Goal: Information Seeking & Learning: Learn about a topic

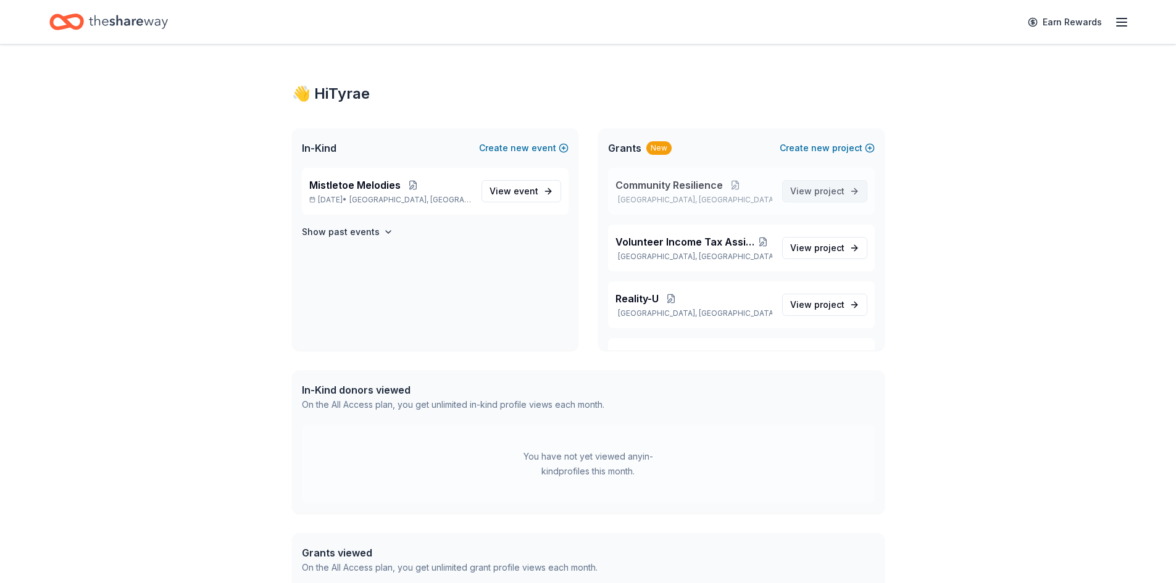
click at [790, 188] on span "View project" at bounding box center [817, 191] width 54 height 15
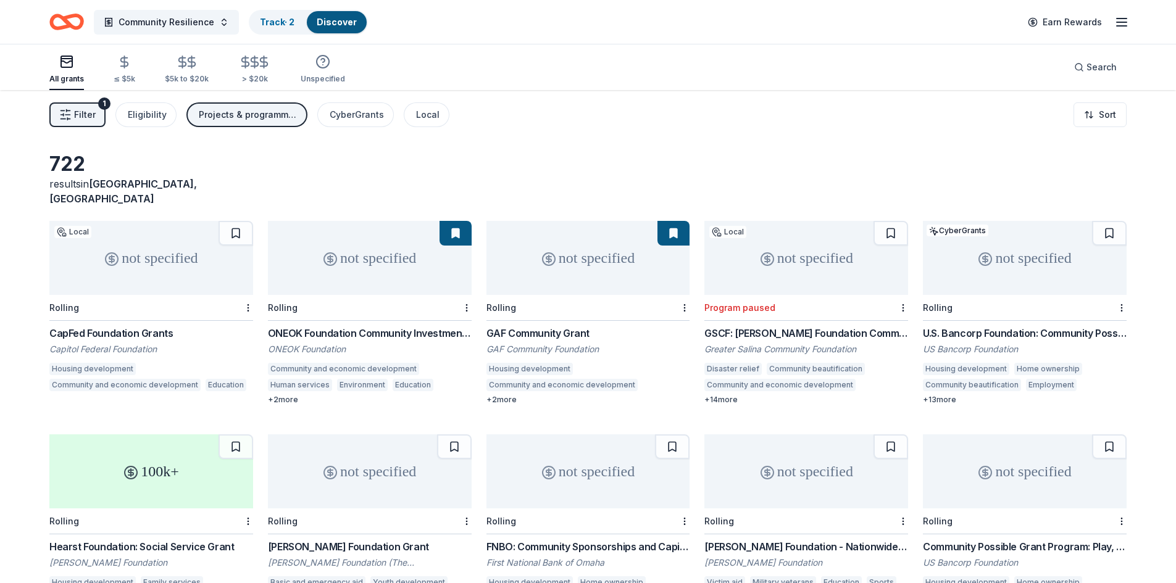
click at [91, 123] on button "Filter 1" at bounding box center [77, 114] width 56 height 25
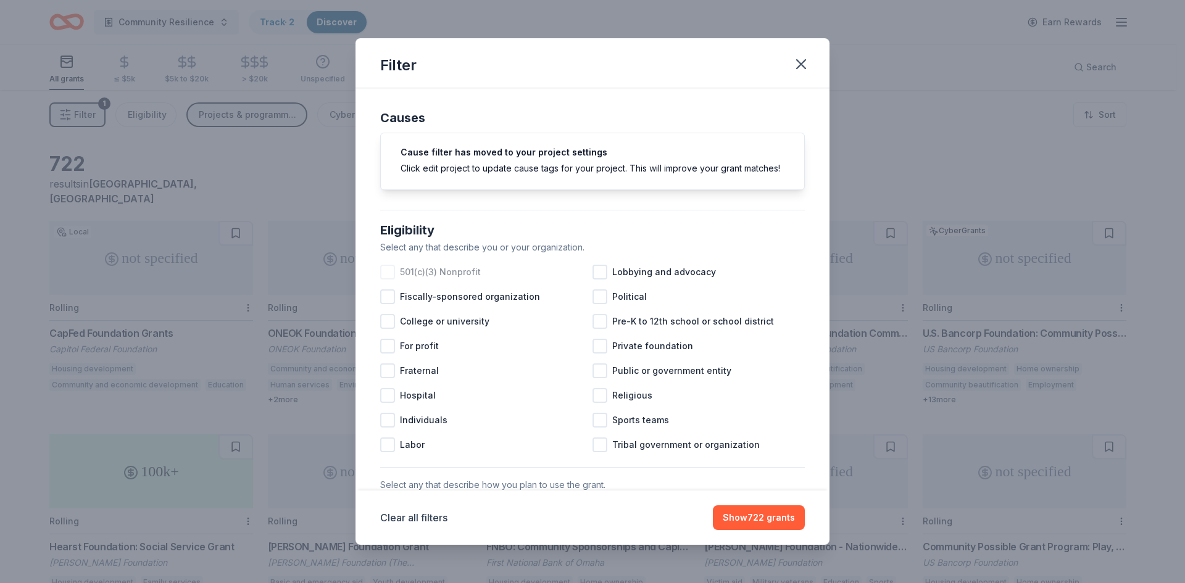
click at [395, 281] on div "501(c)(3) Nonprofit" at bounding box center [486, 272] width 212 height 25
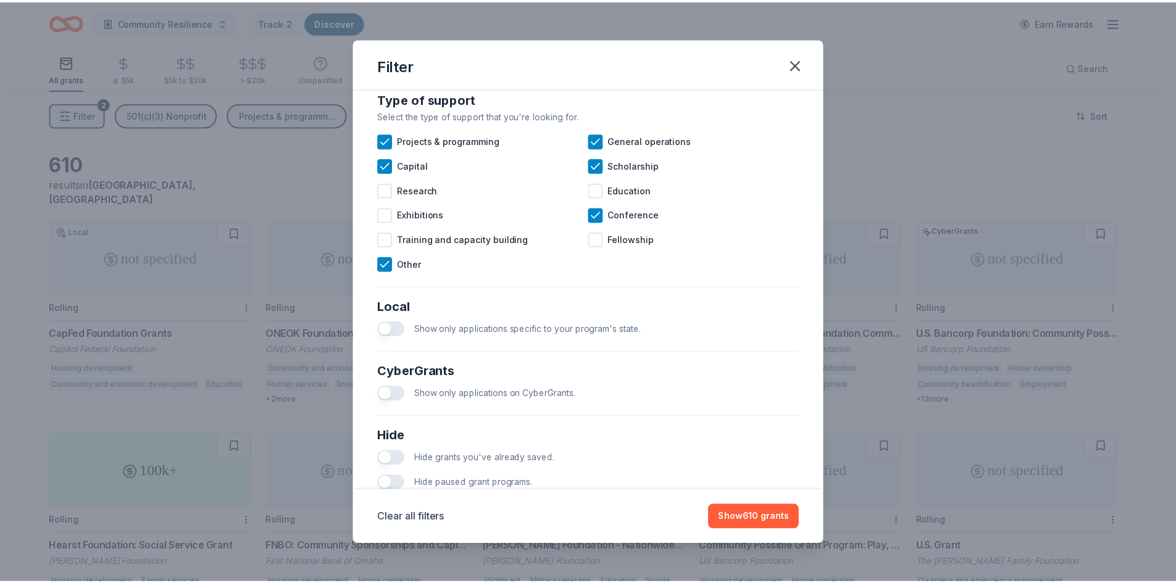
scroll to position [575, 0]
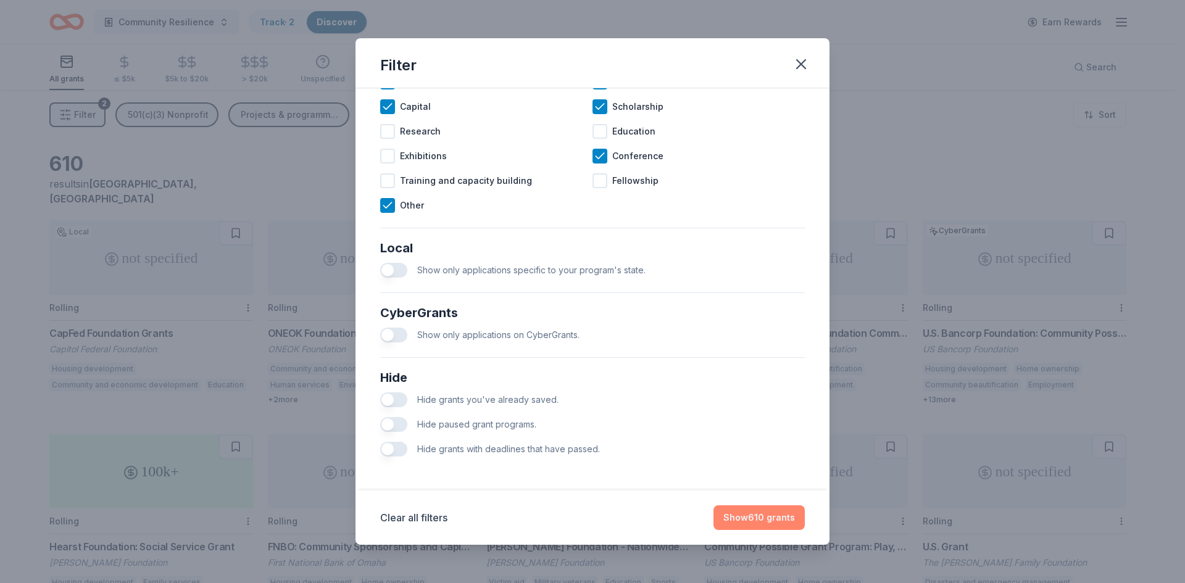
click at [729, 523] on button "Show 610 grants" at bounding box center [758, 517] width 91 height 25
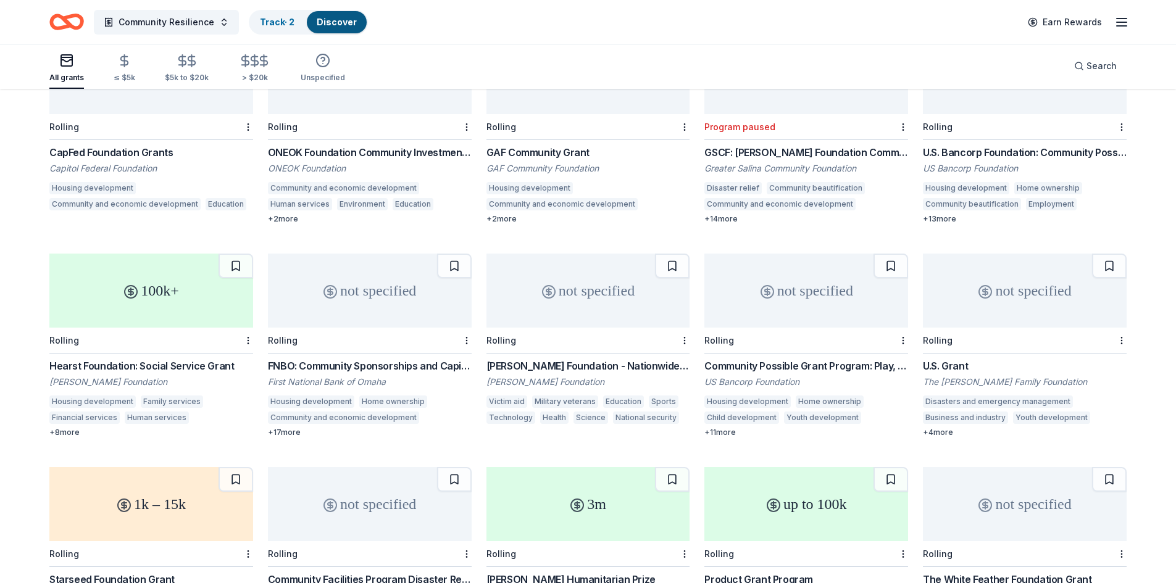
scroll to position [243, 0]
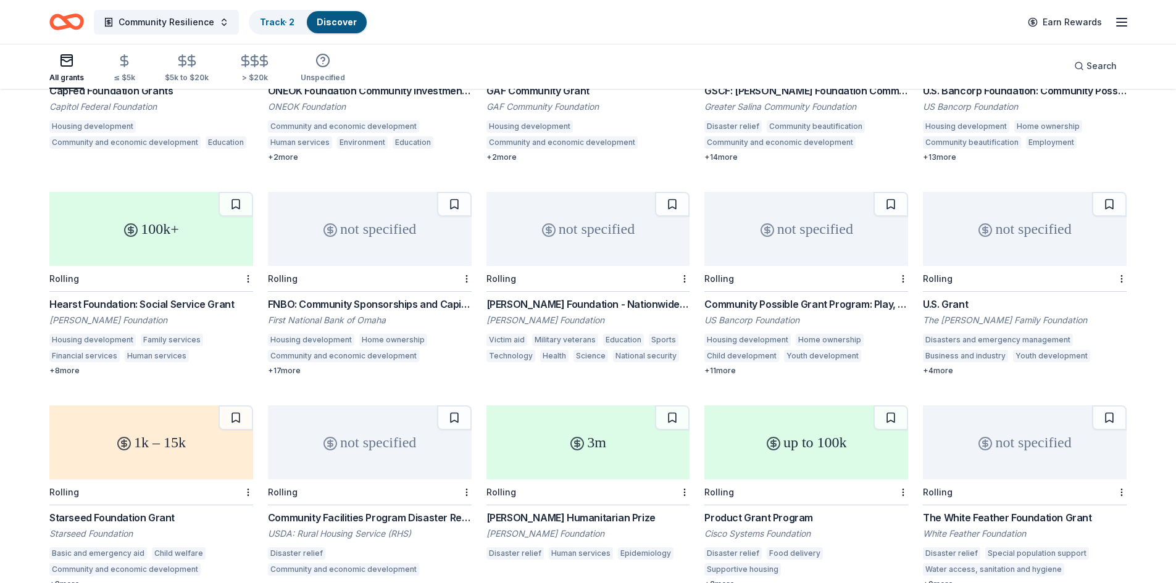
click at [175, 297] on div "Hearst Foundation: Social Service Grant" at bounding box center [151, 304] width 204 height 15
click at [408, 314] on div "First National Bank of Omaha" at bounding box center [370, 320] width 204 height 12
click at [590, 297] on div "Henry T. Nicholas III Foundation - Nationwide Grants" at bounding box center [588, 304] width 204 height 15
click at [679, 264] on html "Community Resilience Track · 2 Discover Earn Rewards All grants ≤ $5k $5k to $2…" at bounding box center [588, 48] width 1176 height 583
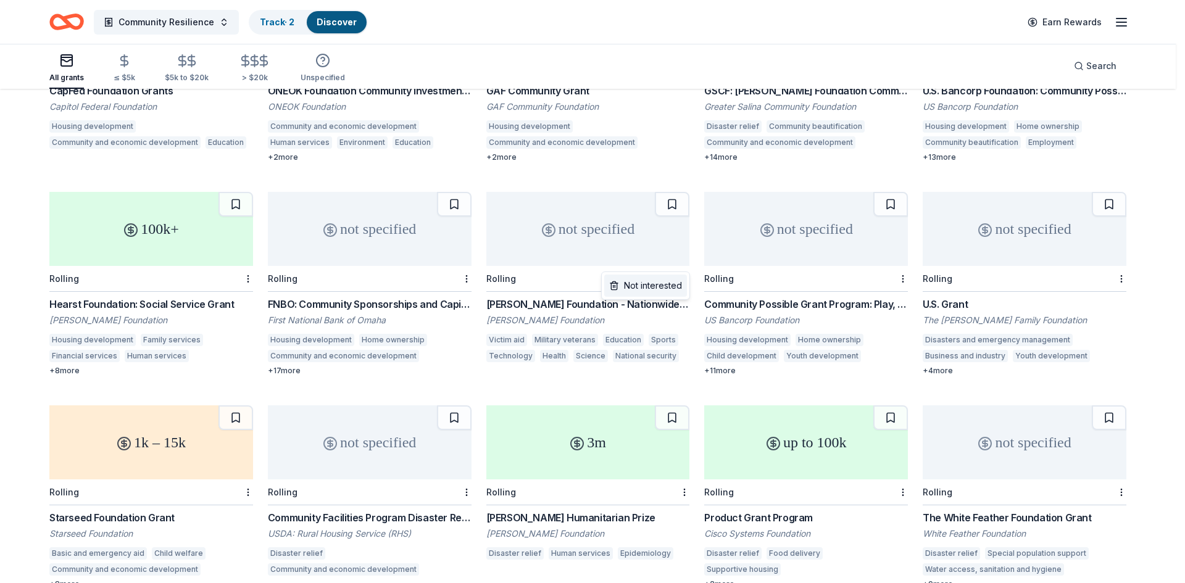
click at [666, 284] on div "Not interested" at bounding box center [645, 286] width 83 height 22
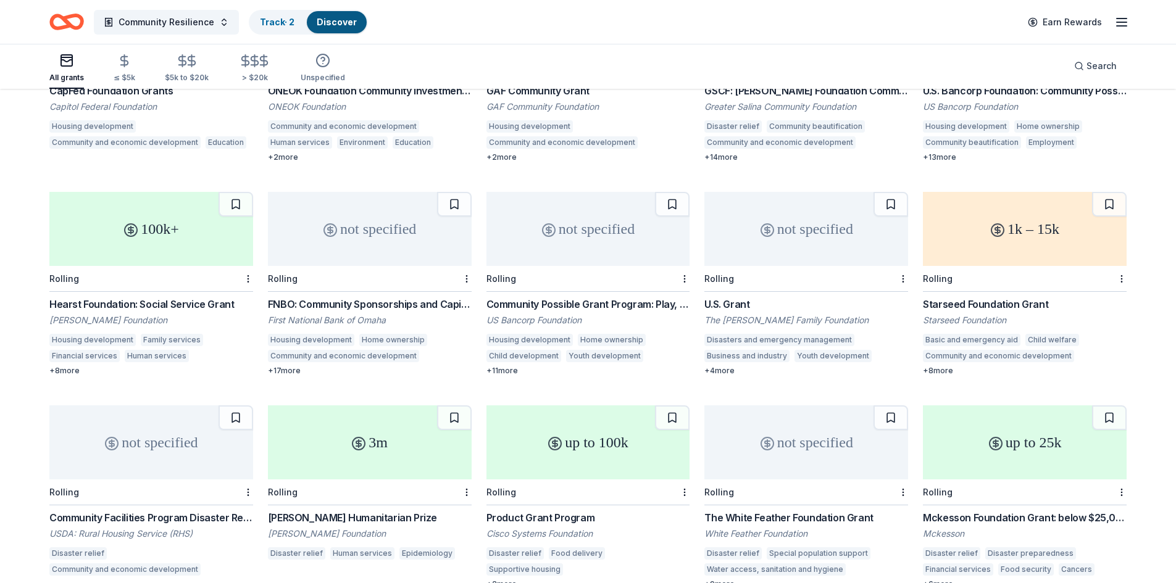
click at [586, 281] on div "not specified Rolling Community Possible Grant Program: Play, Work, & Home Gran…" at bounding box center [588, 284] width 204 height 184
click at [758, 297] on div "U.S. Grant" at bounding box center [806, 304] width 204 height 15
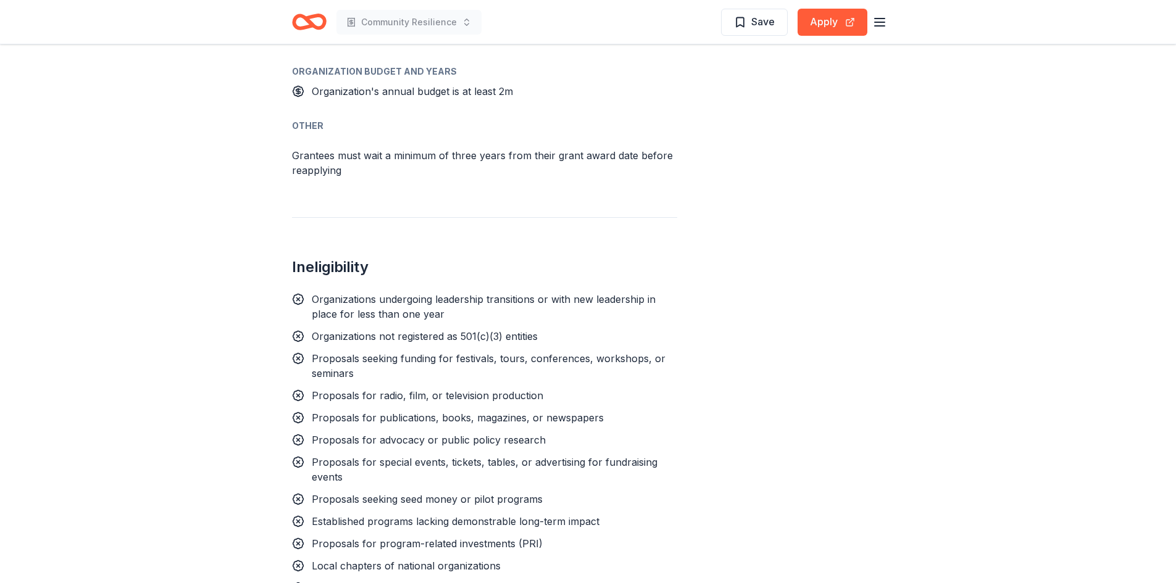
scroll to position [1111, 0]
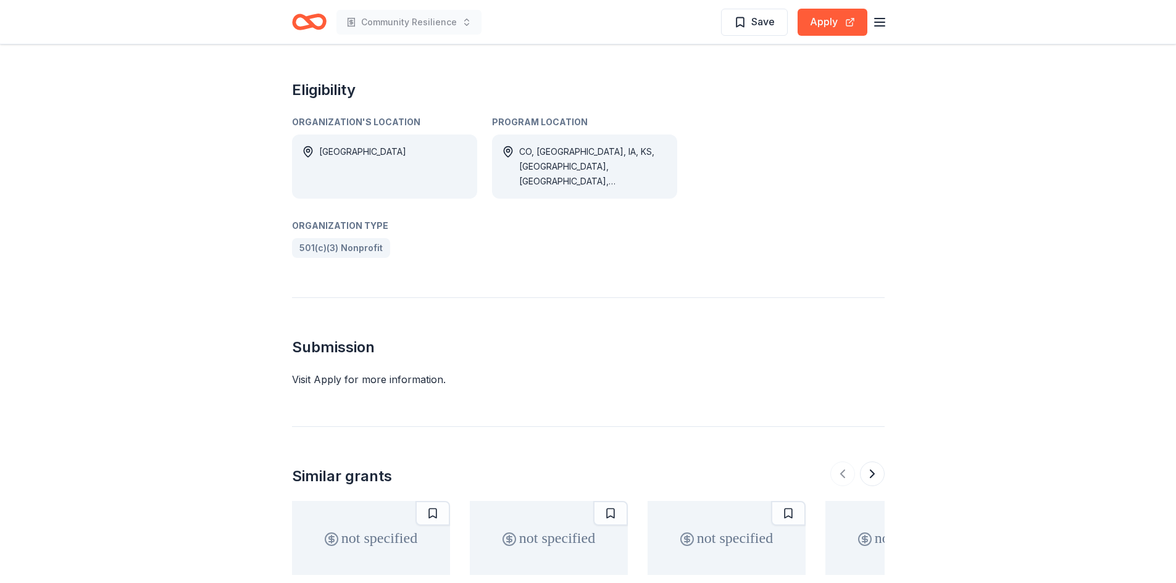
scroll to position [1047, 0]
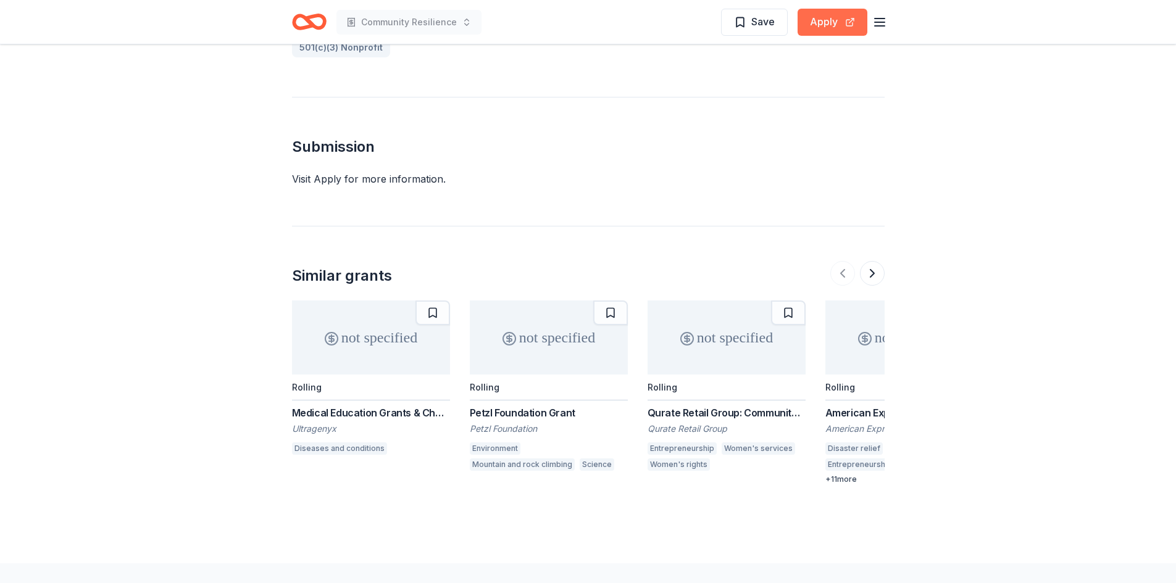
click at [833, 13] on button "Apply" at bounding box center [832, 22] width 70 height 27
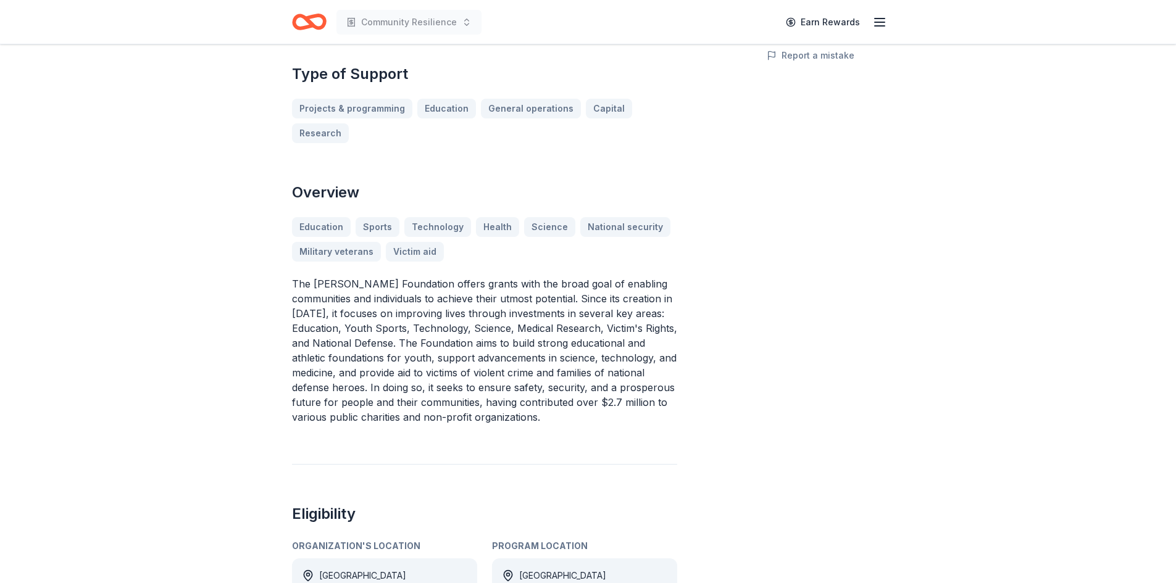
scroll to position [309, 0]
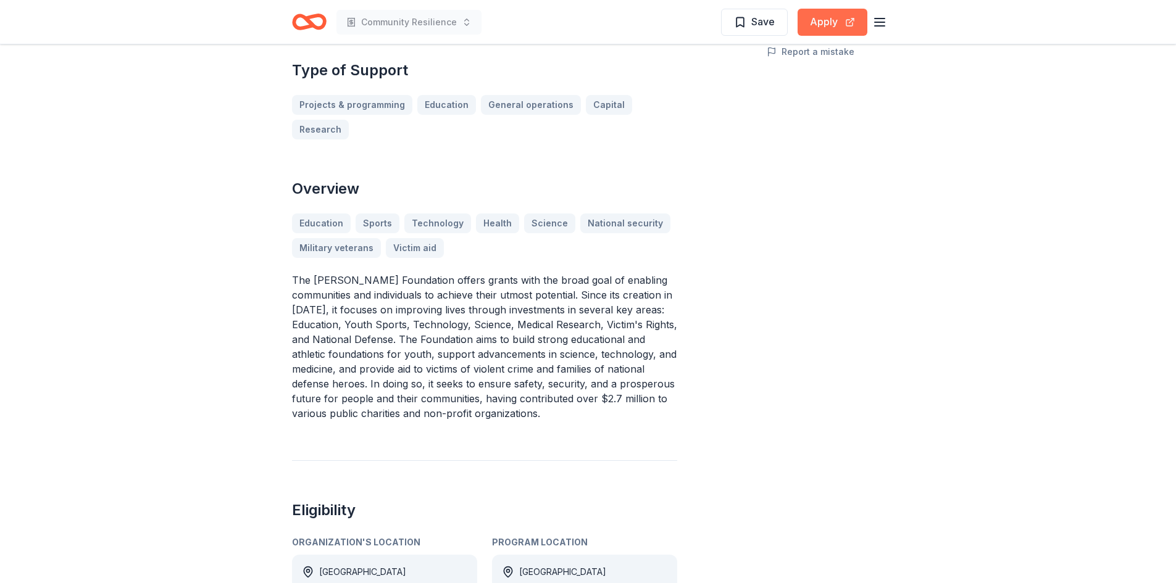
click at [820, 32] on button "Apply" at bounding box center [832, 22] width 70 height 27
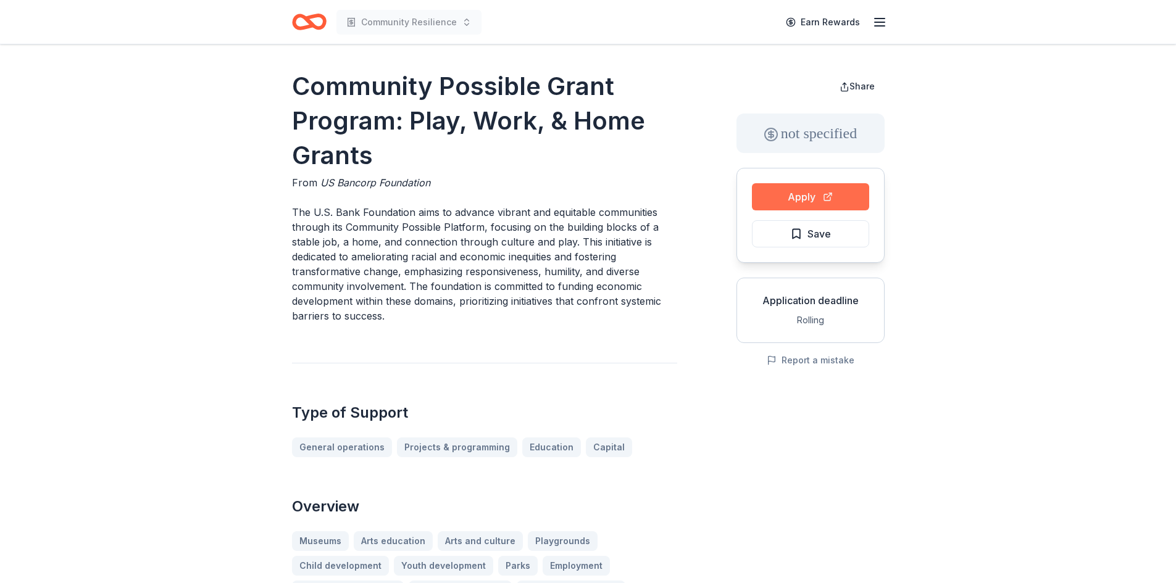
click at [807, 201] on button "Apply" at bounding box center [810, 196] width 117 height 27
click at [809, 231] on span "Save" at bounding box center [818, 234] width 23 height 16
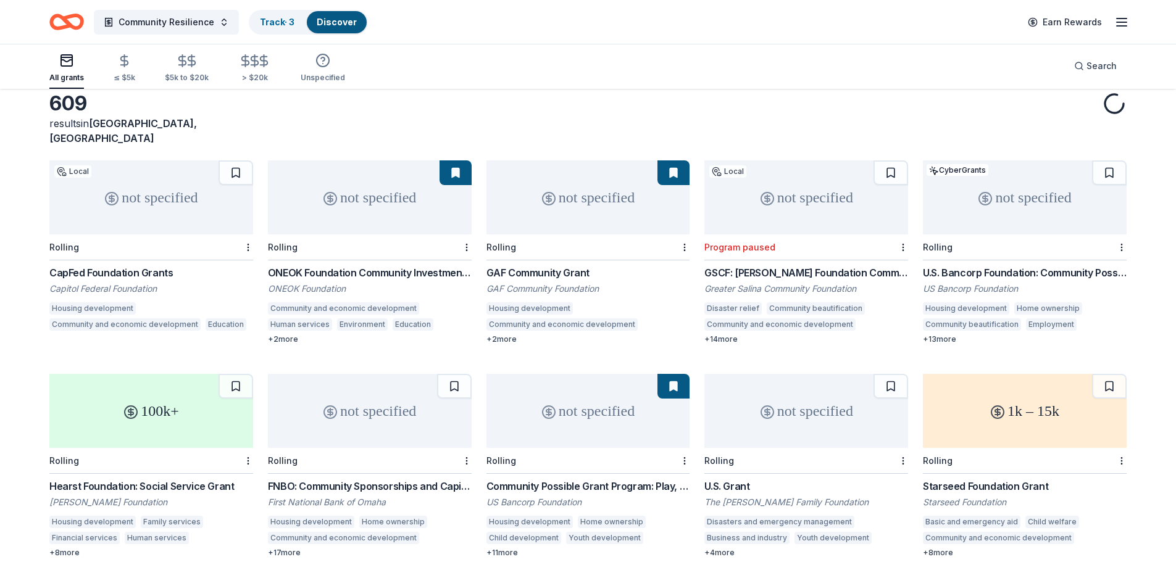
scroll to position [119, 0]
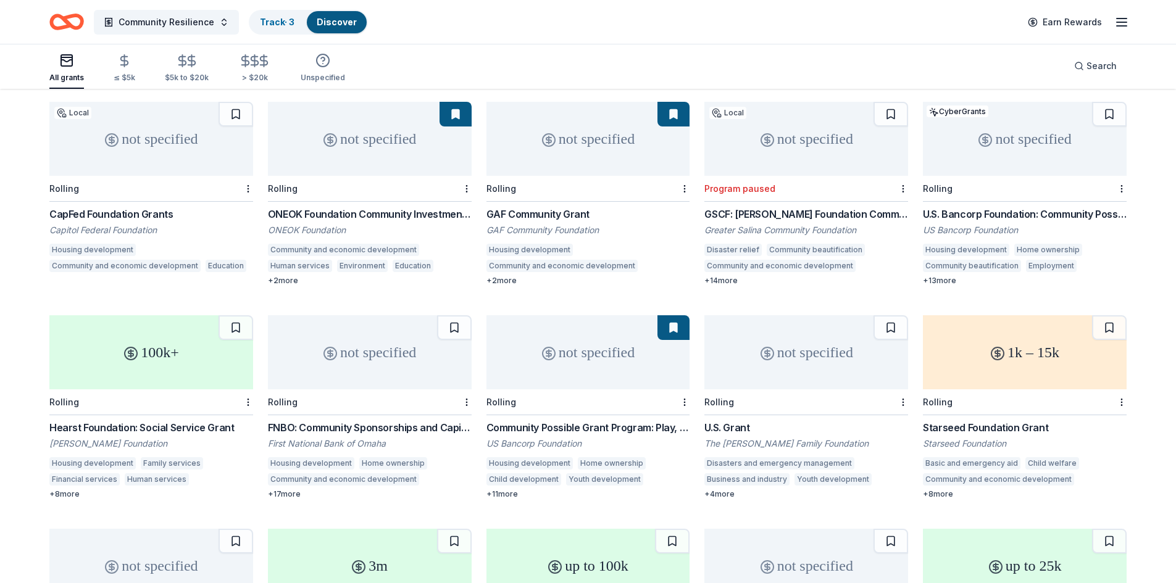
click at [816, 420] on div "U.S. Grant" at bounding box center [806, 427] width 204 height 15
click at [902, 390] on html "Community Resilience Track · 3 Discover Earn Rewards All grants ≤ $5k $5k to $2…" at bounding box center [588, 172] width 1176 height 583
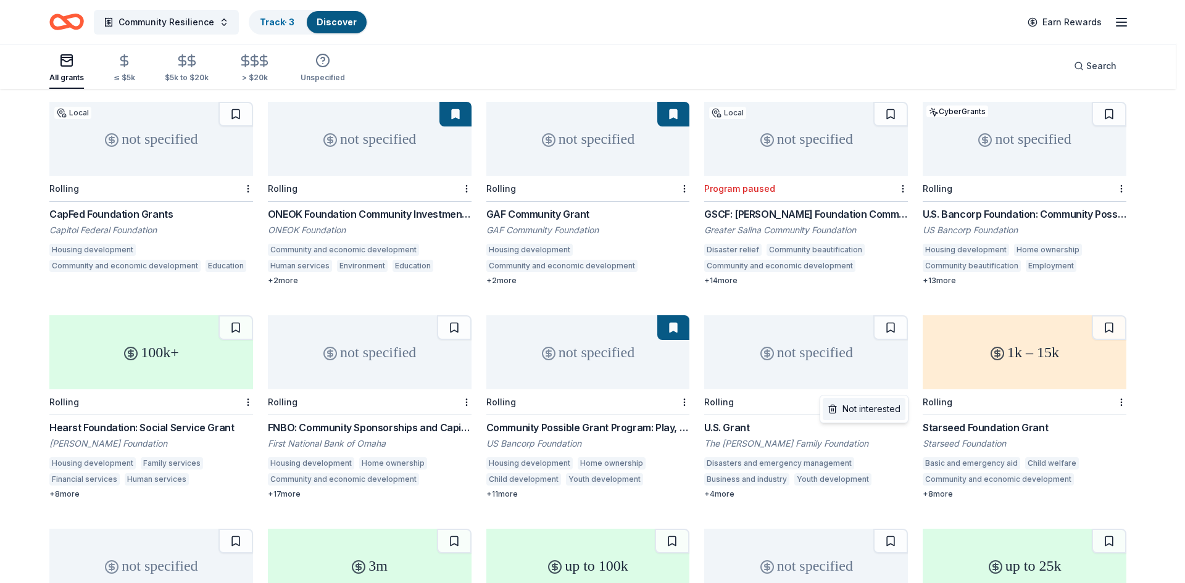
click at [888, 414] on div "Not interested" at bounding box center [864, 409] width 83 height 22
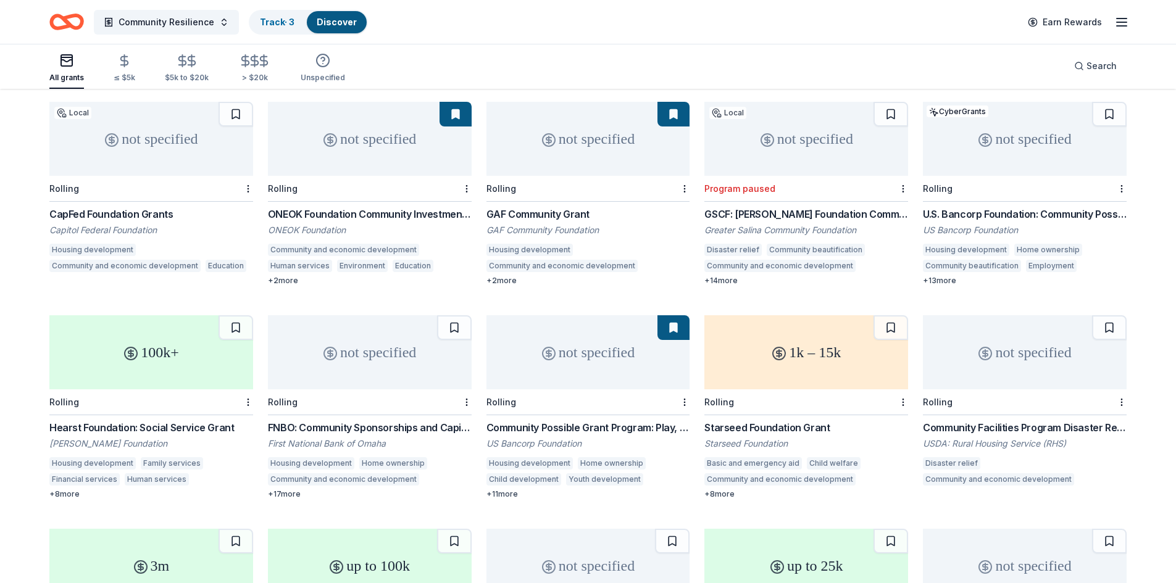
click at [784, 420] on div "Starseed Foundation Grant" at bounding box center [806, 427] width 204 height 15
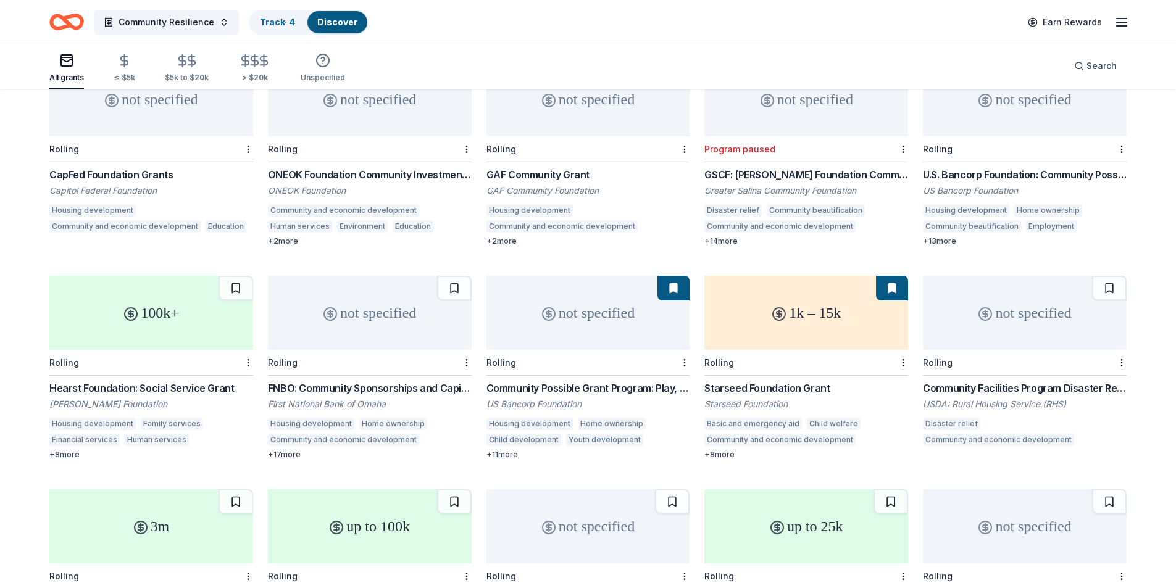
scroll to position [181, 0]
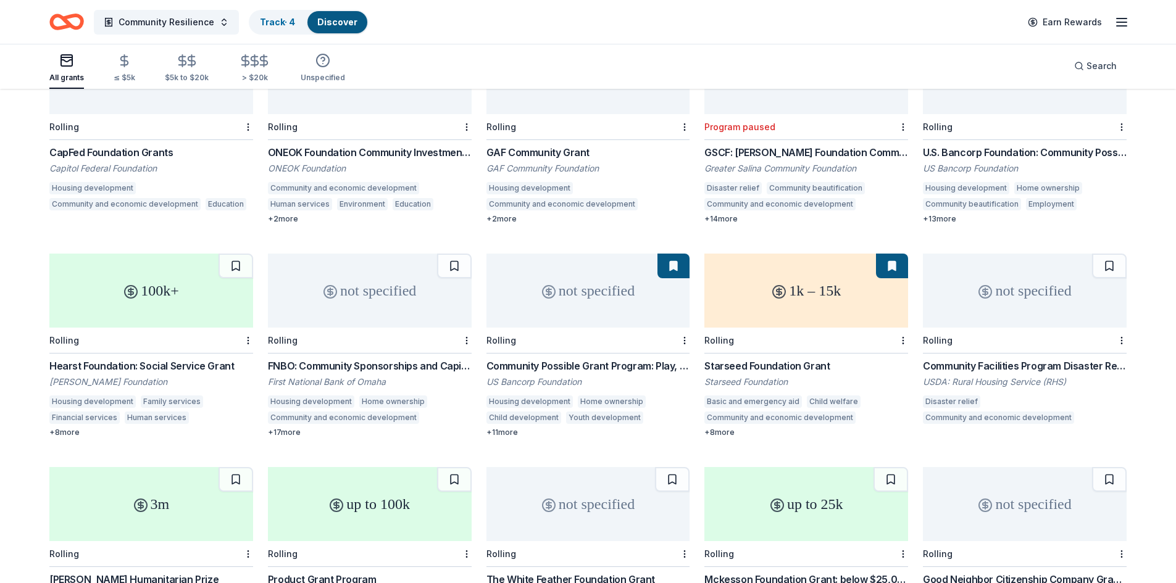
click at [1042, 359] on div "Community Facilities Program Disaster Repair Grants" at bounding box center [1025, 366] width 204 height 15
click at [1117, 328] on div at bounding box center [1120, 340] width 12 height 25
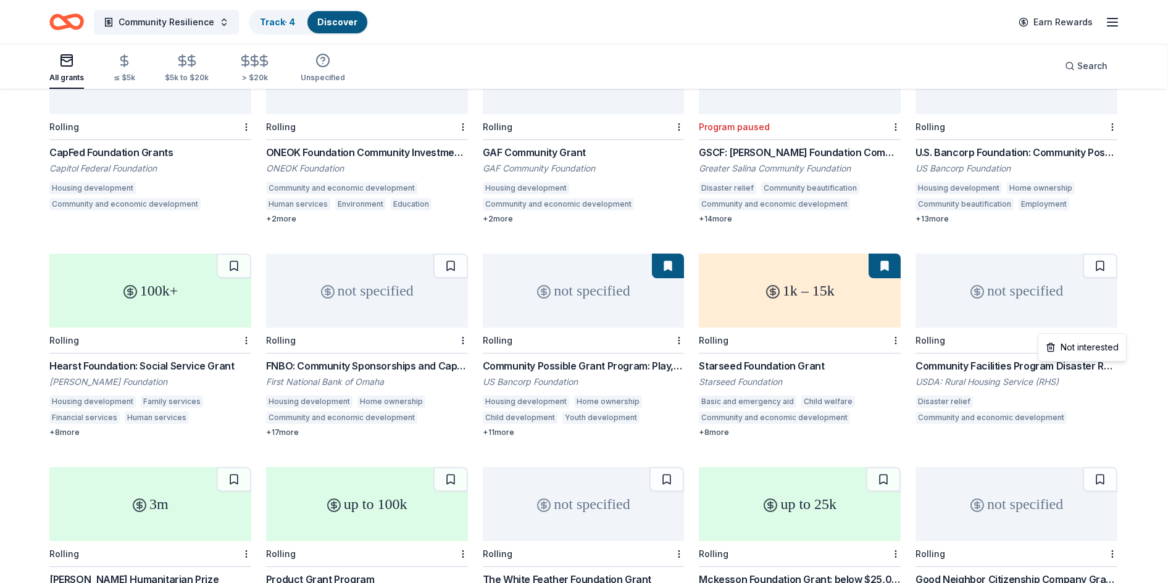
click at [1122, 327] on html "Community Resilience Track · 4 Discover Earn Rewards All grants ≤ $5k $5k to $2…" at bounding box center [588, 110] width 1176 height 583
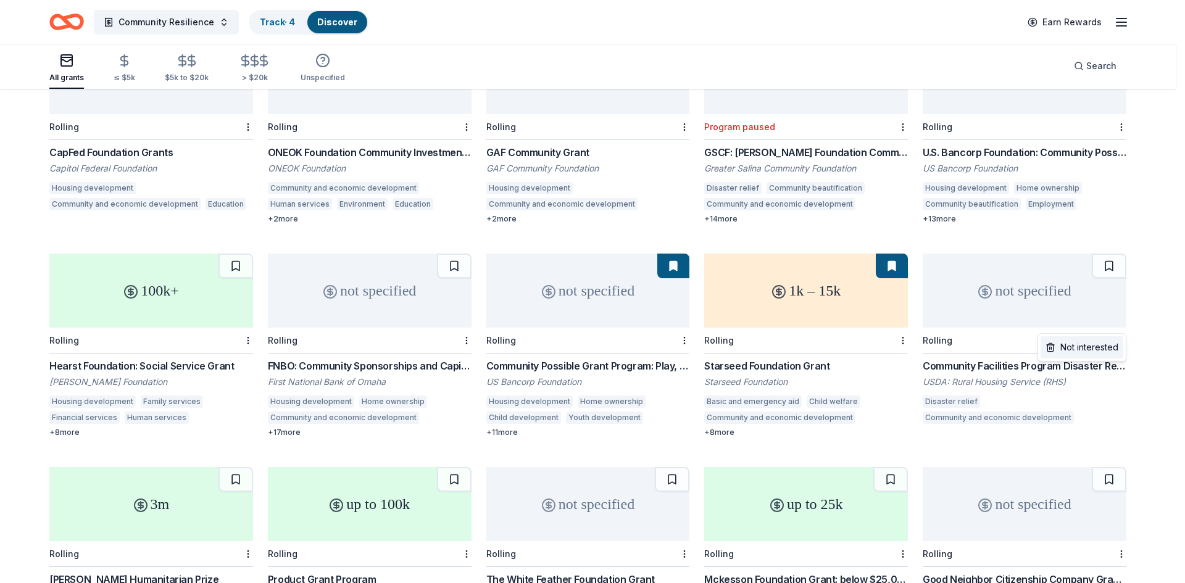
click at [1105, 354] on div "Not interested" at bounding box center [1082, 347] width 83 height 22
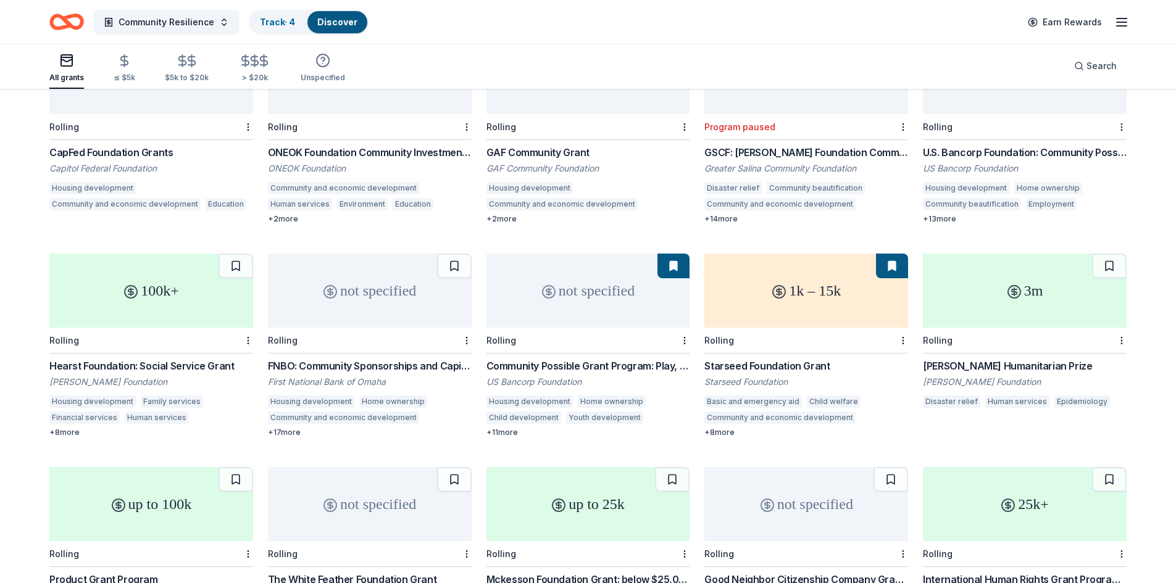
click at [1060, 359] on div "Conrad N. Hilton Humanitarian Prize" at bounding box center [1025, 366] width 204 height 15
click at [1116, 328] on div at bounding box center [1120, 340] width 12 height 25
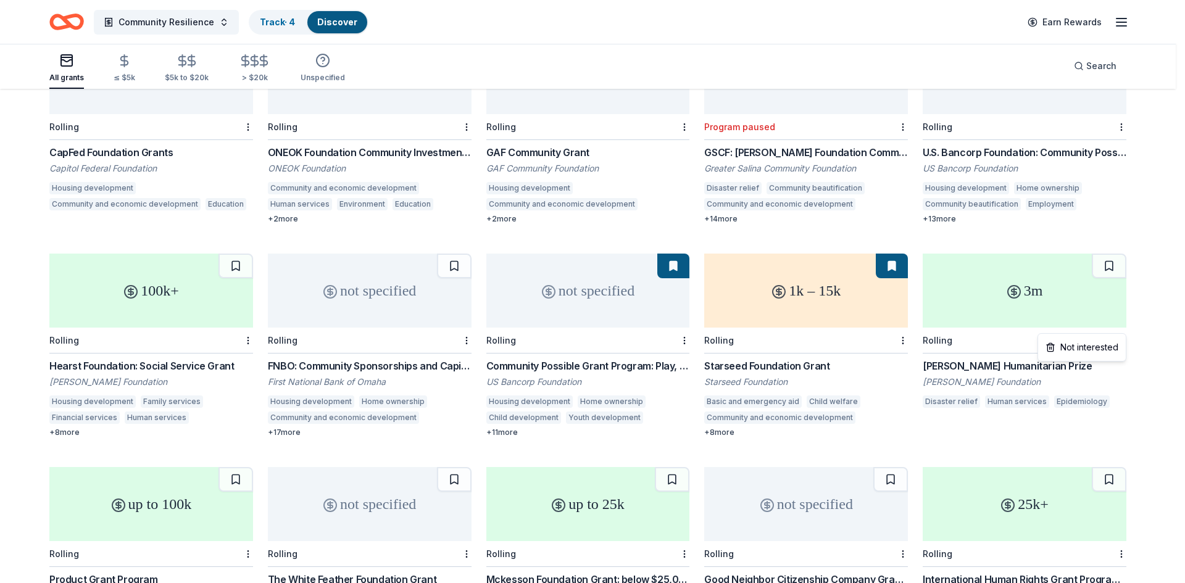
click at [1123, 327] on html "Community Resilience Track · 4 Discover Earn Rewards All grants ≤ $5k $5k to $2…" at bounding box center [592, 110] width 1185 height 583
click at [1099, 347] on div "Not interested" at bounding box center [1082, 347] width 83 height 22
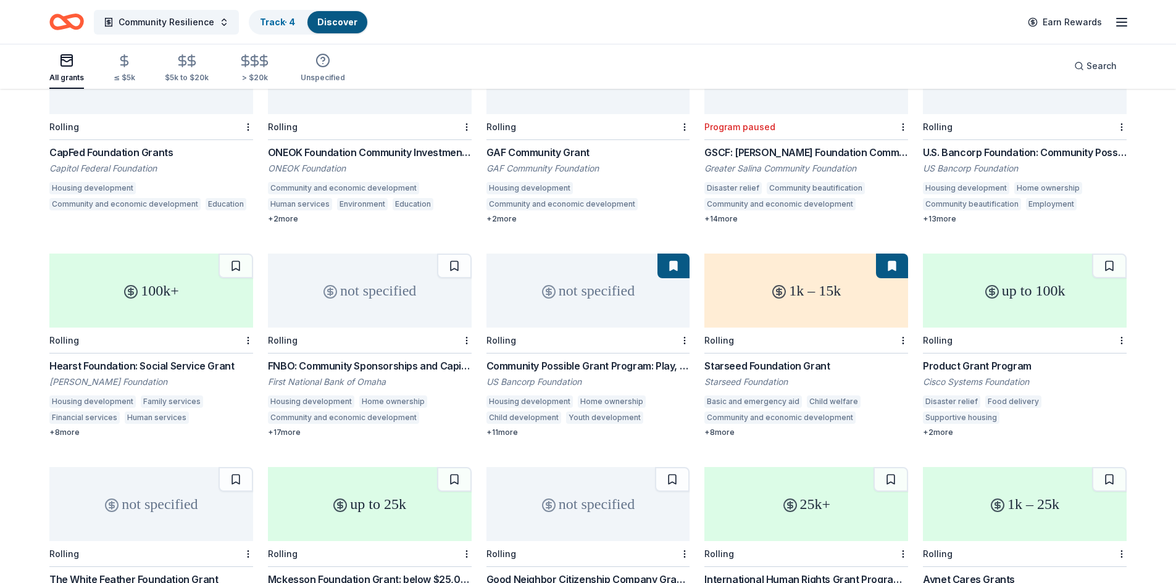
click at [1043, 288] on div "up to 100k" at bounding box center [1025, 291] width 204 height 74
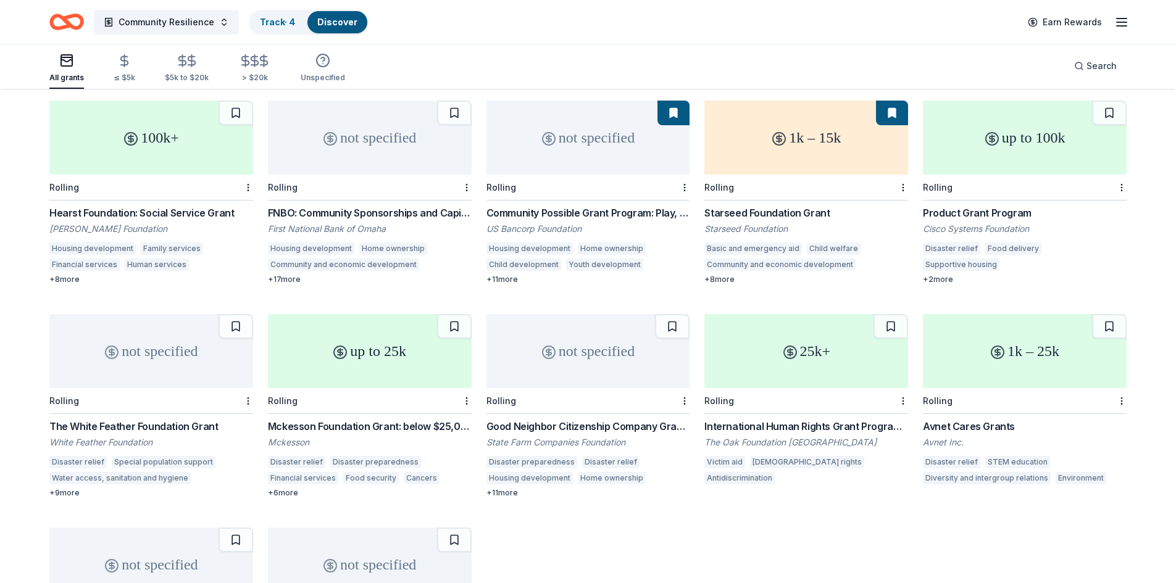
scroll to position [366, 0]
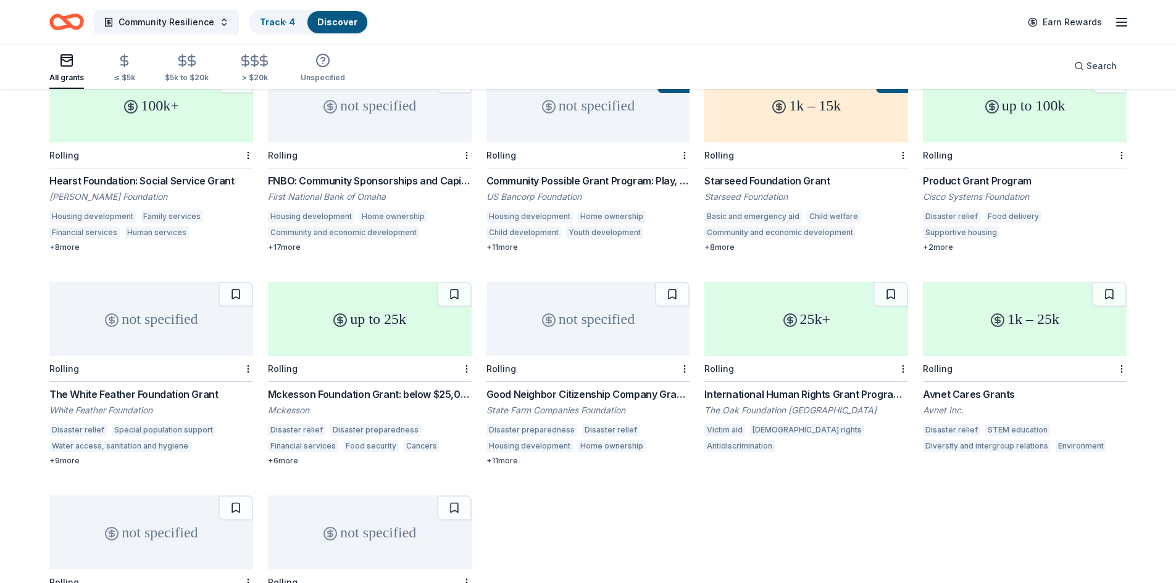
click at [155, 322] on div "not specified" at bounding box center [151, 319] width 204 height 74
click at [372, 330] on div "up to 25k" at bounding box center [370, 319] width 204 height 74
click at [572, 356] on div "Rolling" at bounding box center [588, 369] width 204 height 26
click at [802, 341] on div "25k+" at bounding box center [806, 319] width 204 height 74
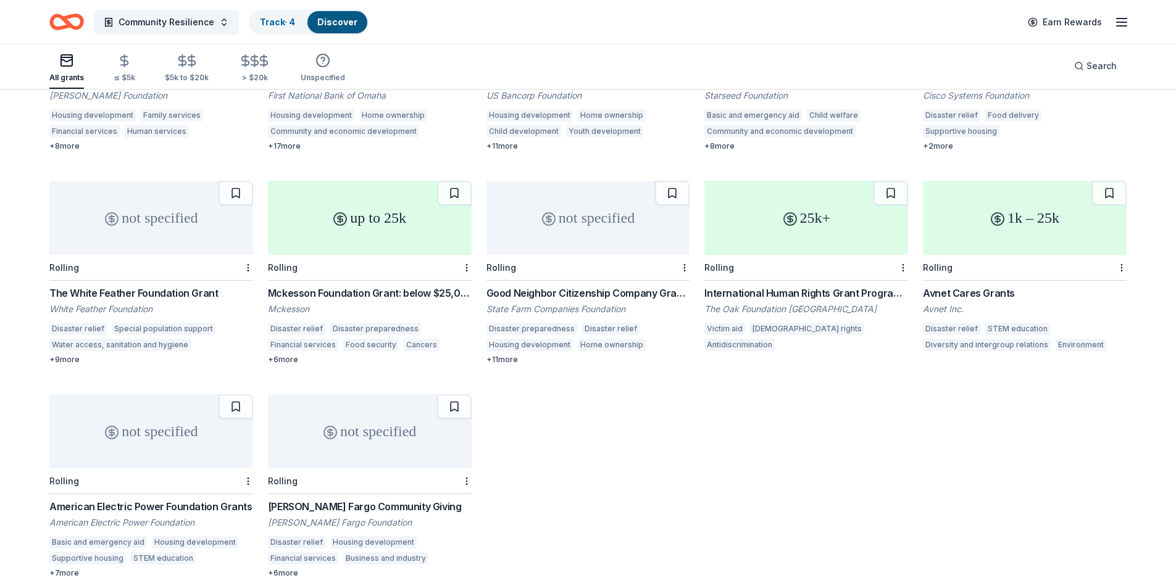
scroll to position [489, 0]
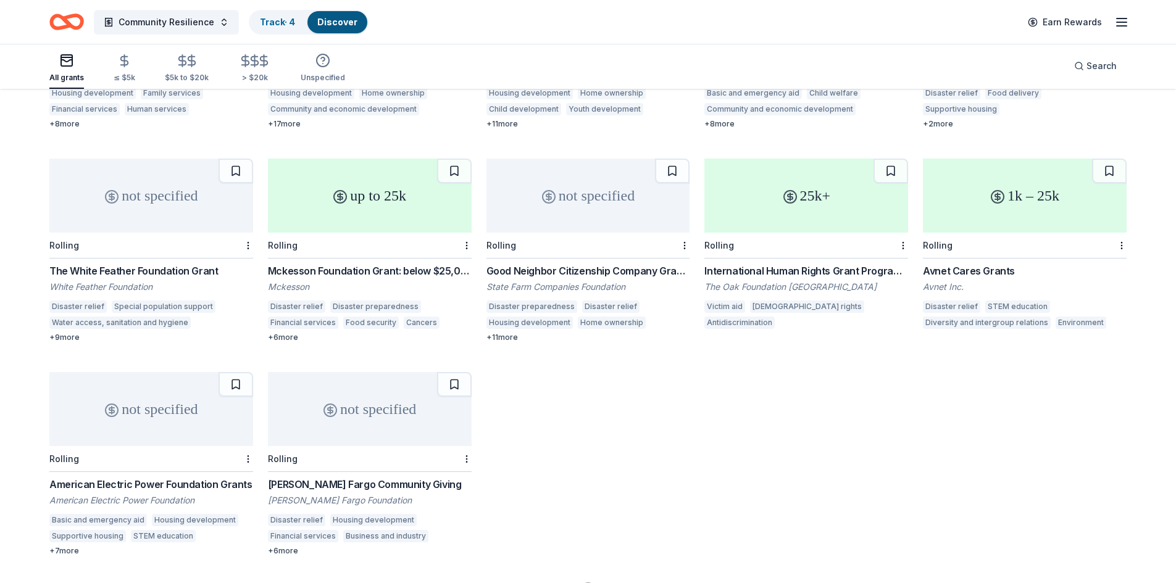
click at [977, 264] on div "Avnet Cares Grants" at bounding box center [1025, 271] width 204 height 15
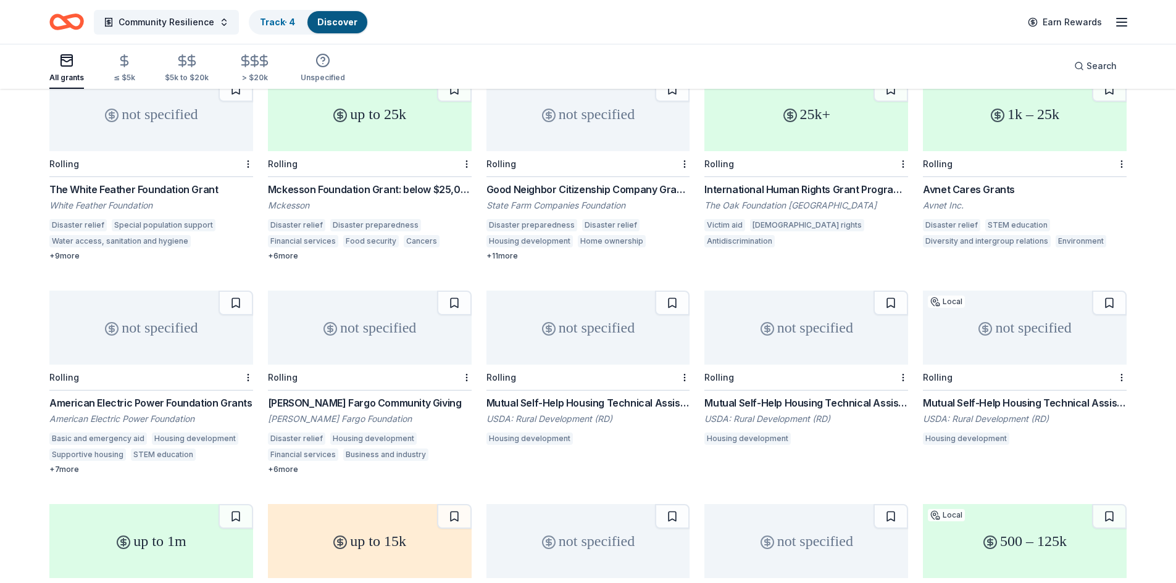
scroll to position [736, 0]
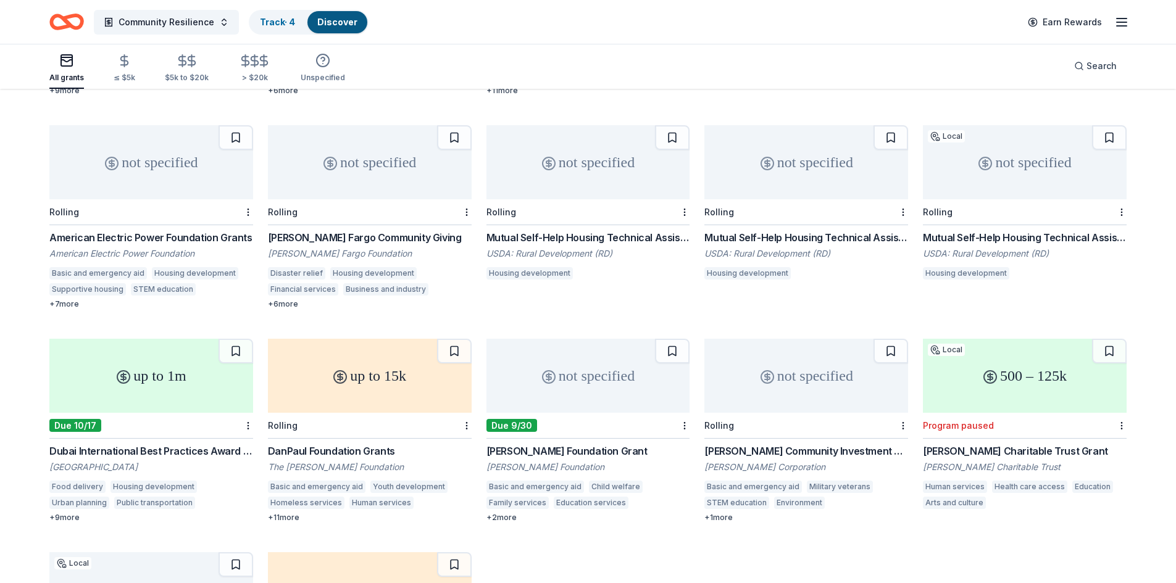
click at [218, 230] on div "American Electric Power Foundation Grants" at bounding box center [151, 237] width 204 height 15
click at [343, 230] on div "Wells Fargo Community Giving" at bounding box center [370, 237] width 204 height 15
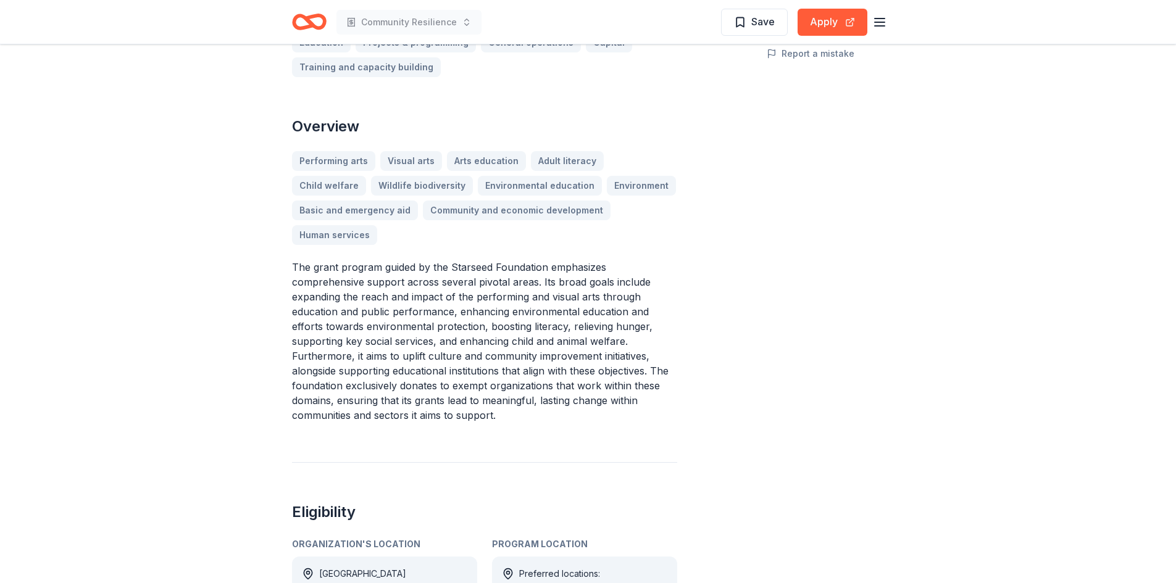
scroll to position [309, 0]
click at [839, 20] on button "Apply" at bounding box center [832, 22] width 70 height 27
drag, startPoint x: 322, startPoint y: 267, endPoint x: 475, endPoint y: 325, distance: 163.9
click at [327, 263] on p "The grant program guided by the Starseed Foundation emphasizes comprehensive su…" at bounding box center [484, 339] width 385 height 163
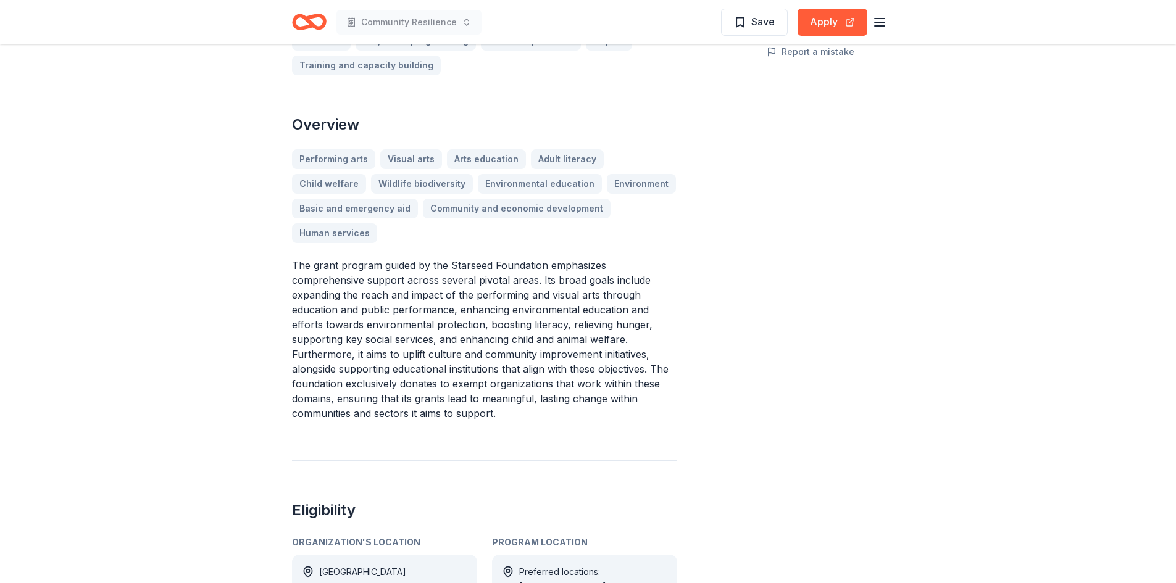
drag, startPoint x: 290, startPoint y: 267, endPoint x: 323, endPoint y: 275, distance: 33.7
drag, startPoint x: 505, startPoint y: 416, endPoint x: 393, endPoint y: 385, distance: 115.9
click at [394, 386] on p "The grant program guided by the Starseed Foundation emphasizes comprehensive su…" at bounding box center [484, 339] width 385 height 163
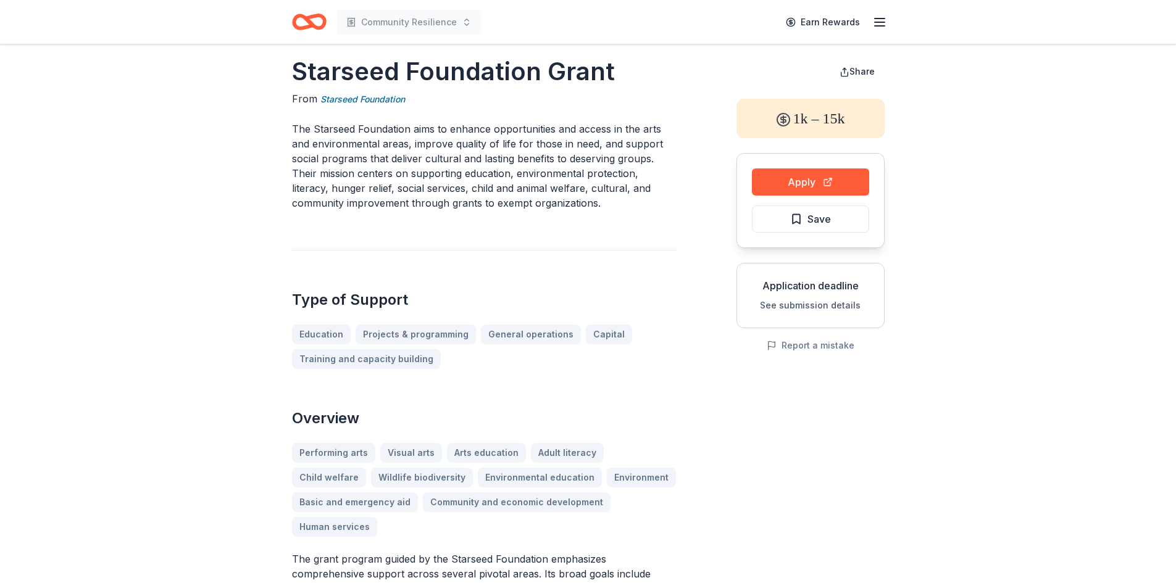
scroll to position [0, 0]
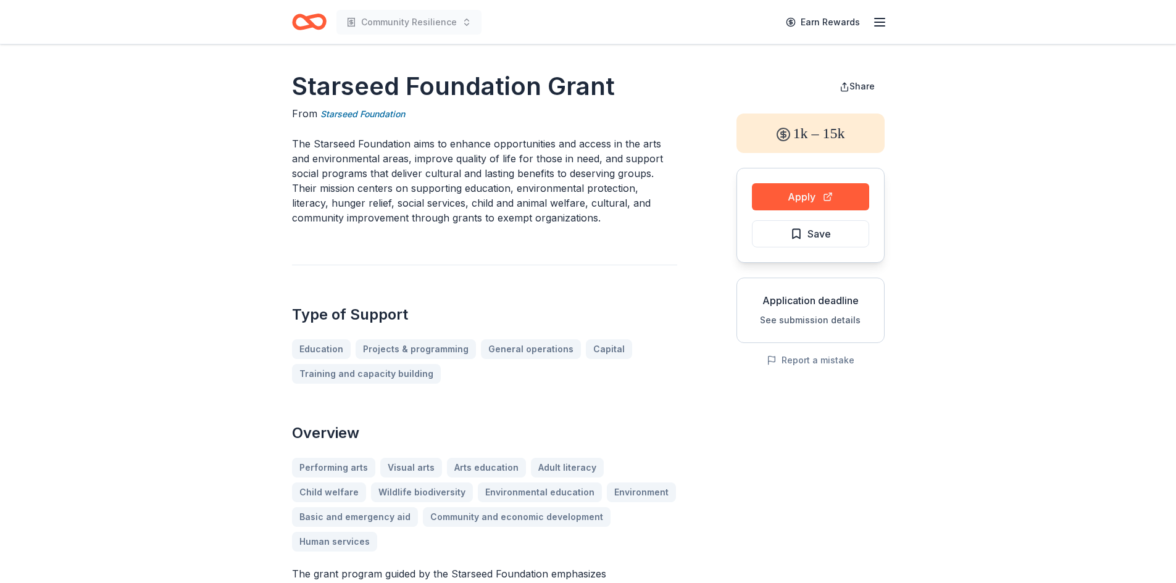
click at [429, 209] on p "The Starseed Foundation aims to enhance opportunities and access in the arts an…" at bounding box center [484, 180] width 385 height 89
drag, startPoint x: 555, startPoint y: 226, endPoint x: 350, endPoint y: 164, distance: 214.9
click at [406, 202] on div "Starseed Foundation Grant From Starseed Foundation The Starseed Foundation aims…" at bounding box center [484, 589] width 385 height 1041
click at [343, 154] on p "The Starseed Foundation aims to enhance opportunities and access in the arts an…" at bounding box center [484, 180] width 385 height 89
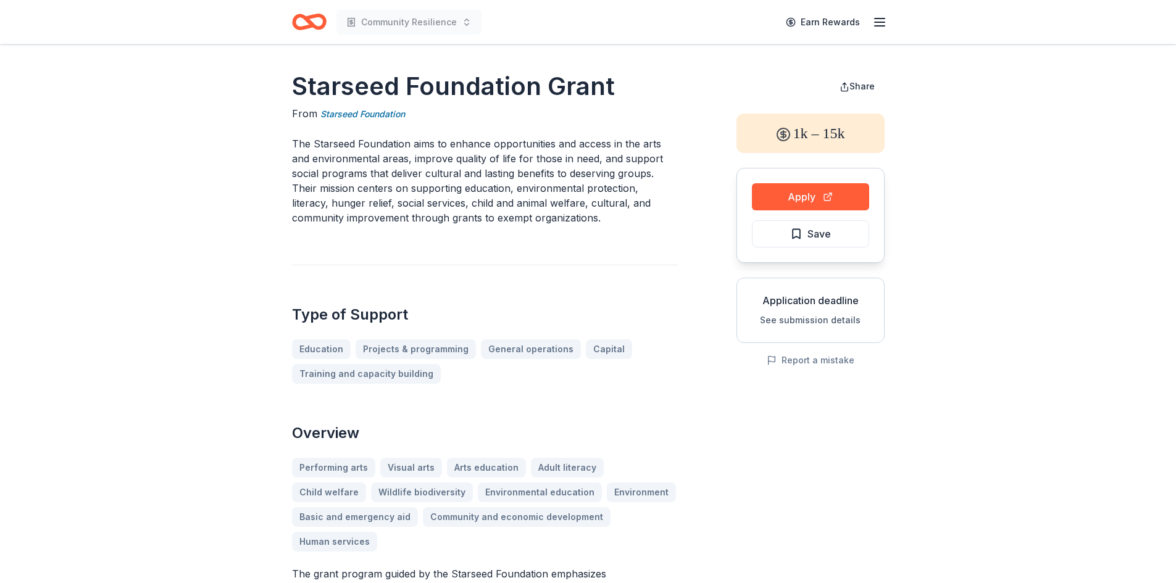
click at [346, 156] on p "The Starseed Foundation aims to enhance opportunities and access in the arts an…" at bounding box center [484, 180] width 385 height 89
click at [800, 235] on span "Save" at bounding box center [810, 234] width 41 height 16
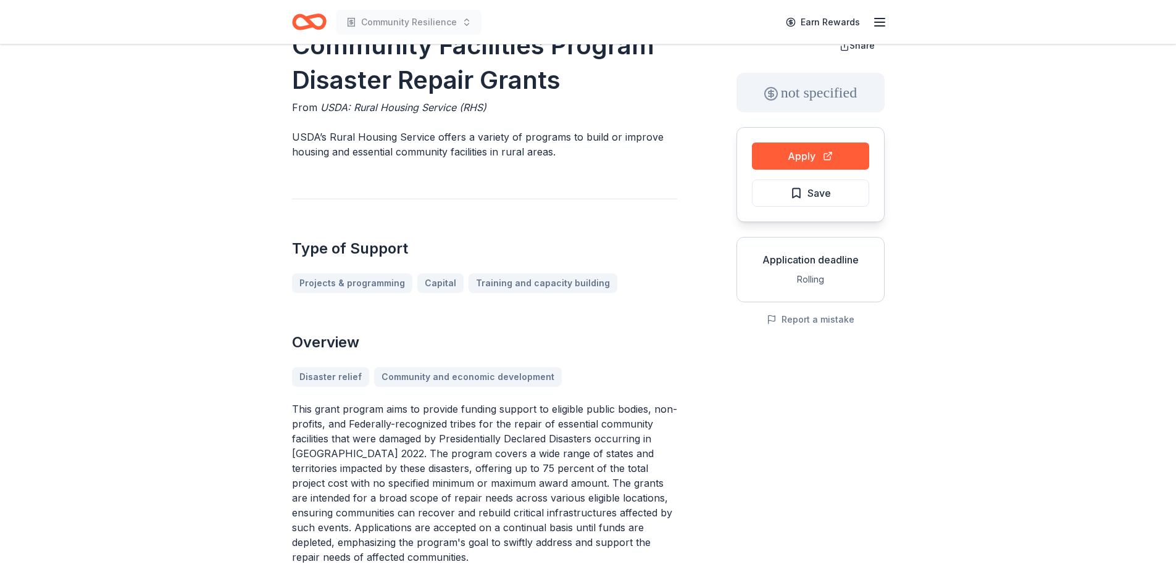
scroll to position [62, 0]
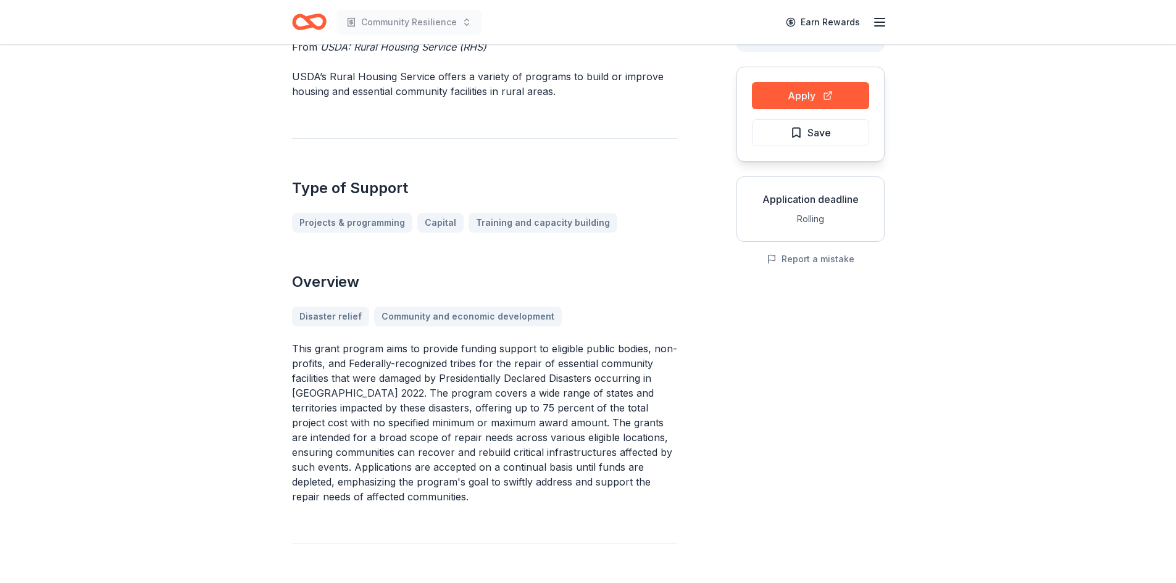
scroll to position [123, 0]
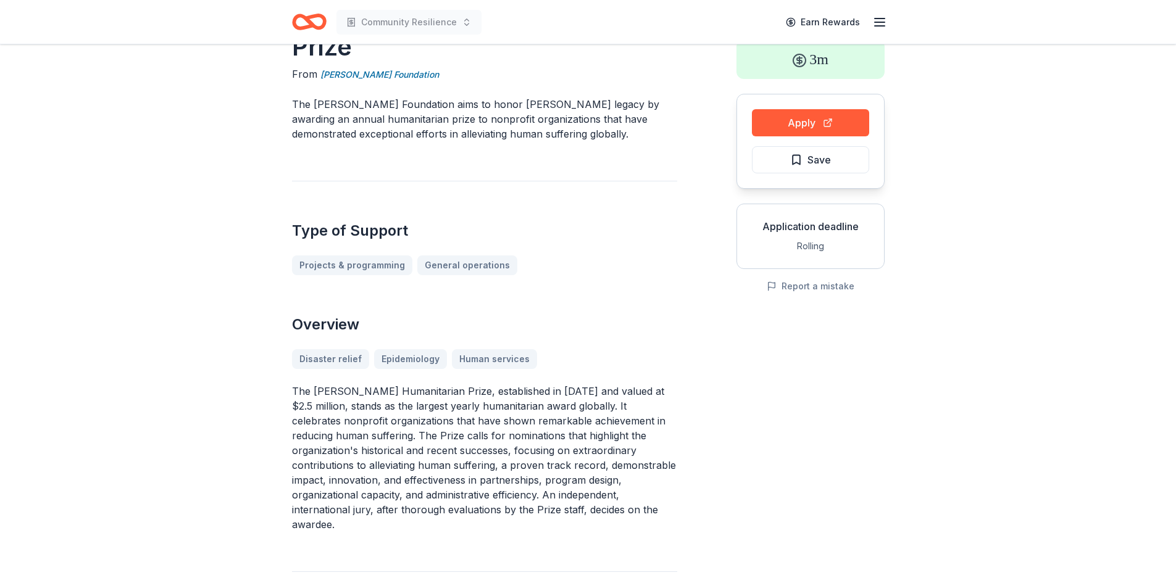
scroll to position [185, 0]
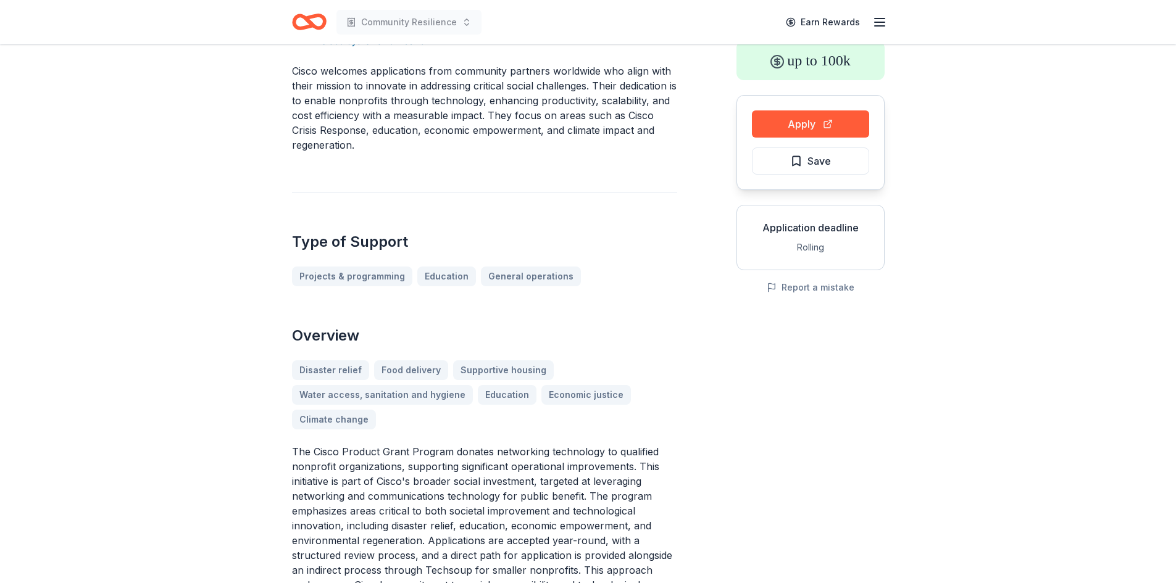
scroll to position [247, 0]
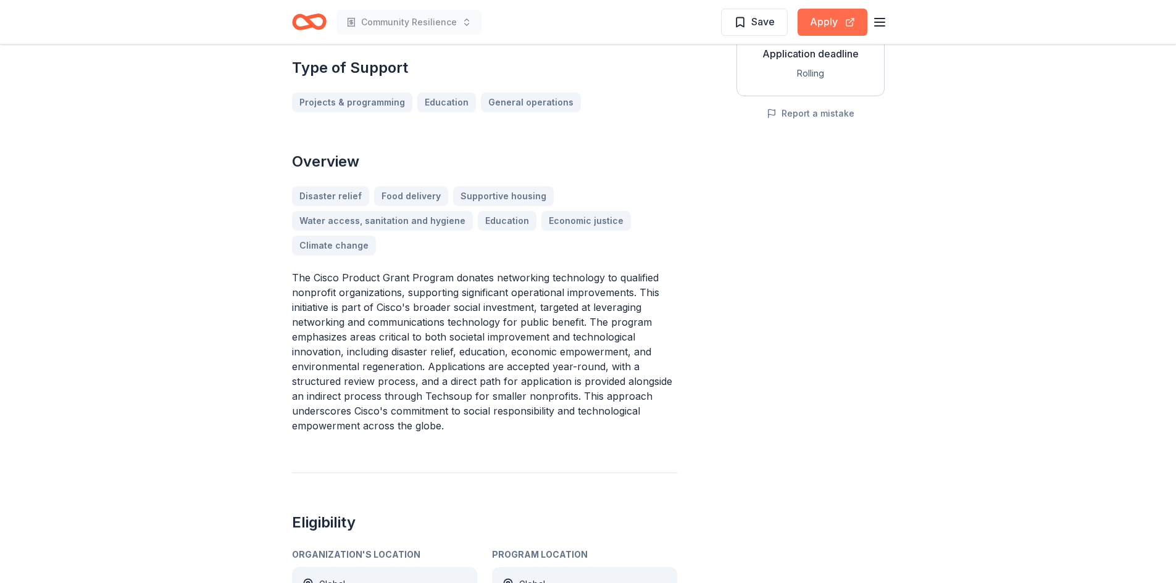
click at [818, 23] on button "Apply" at bounding box center [832, 22] width 70 height 27
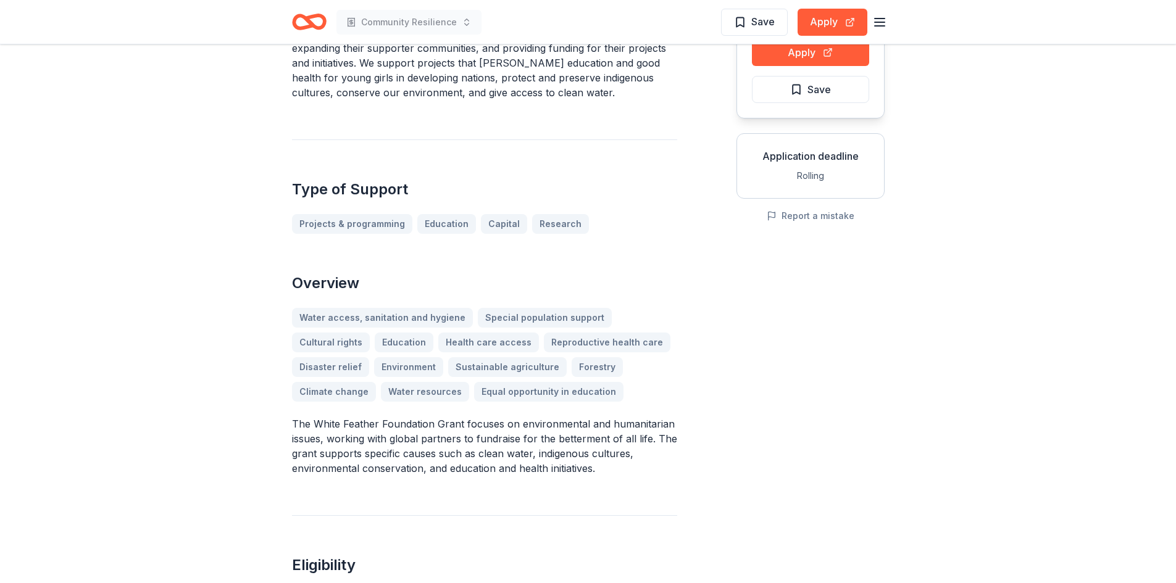
scroll to position [370, 0]
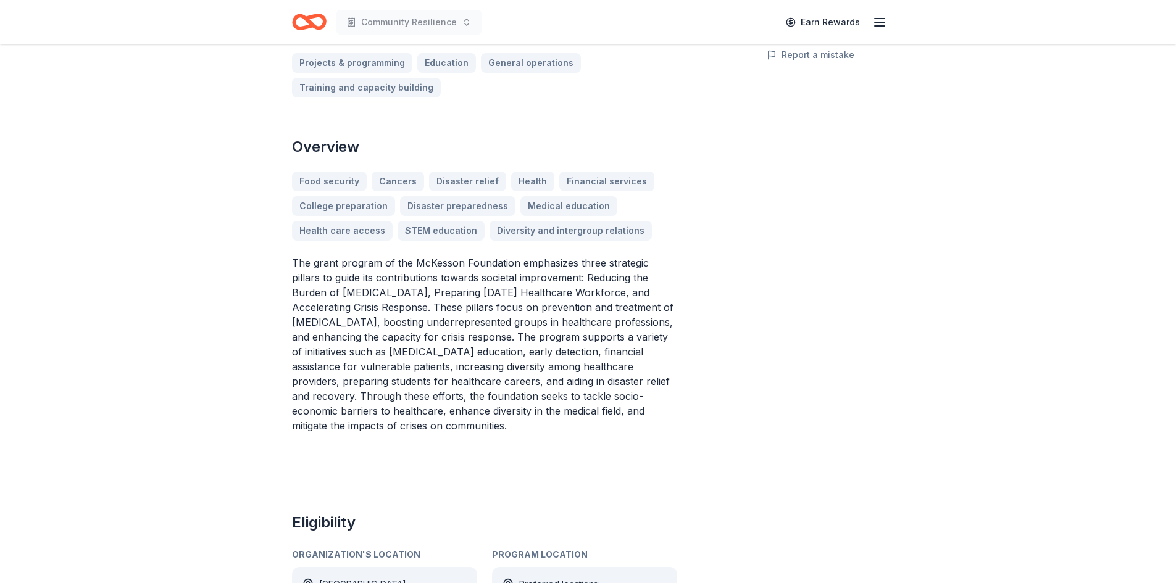
scroll to position [309, 0]
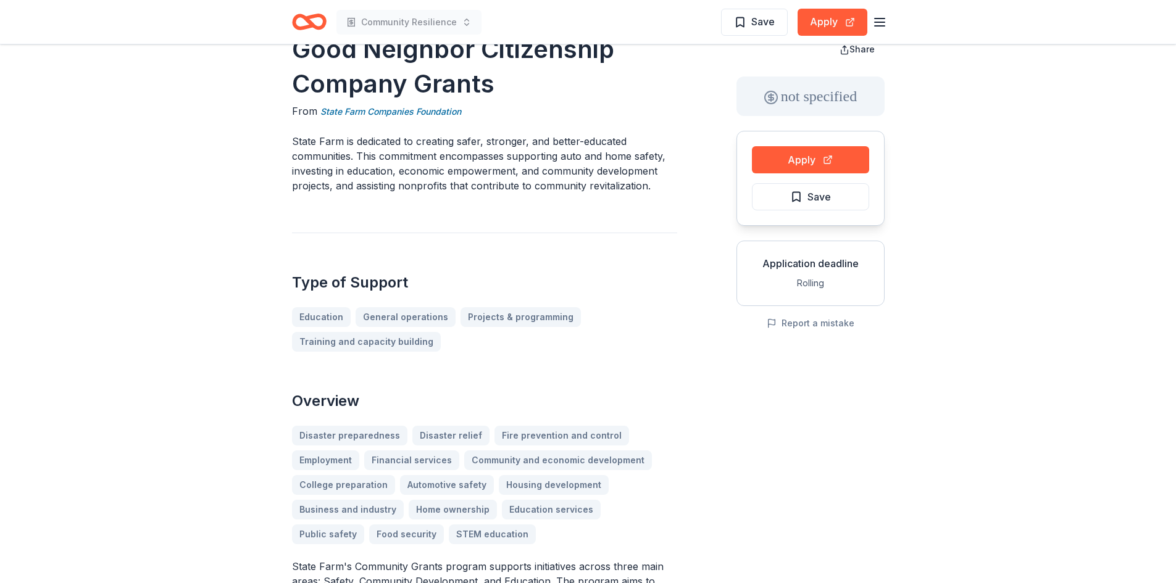
scroll to position [370, 0]
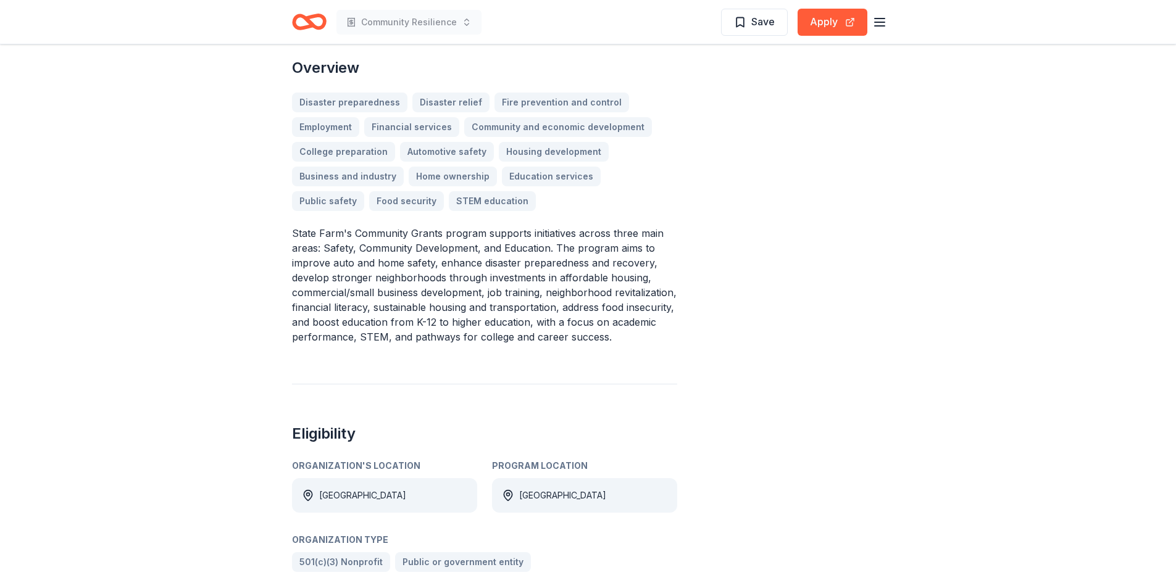
click at [560, 271] on p "State Farm's Community Grants program supports initiatives across three main ar…" at bounding box center [484, 285] width 385 height 118
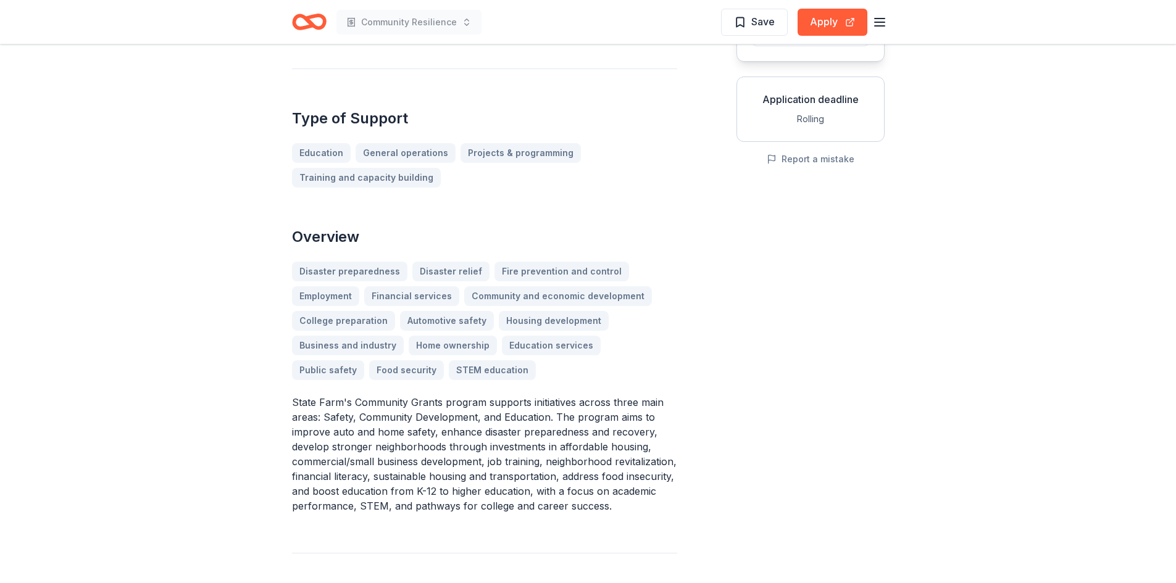
scroll to position [185, 0]
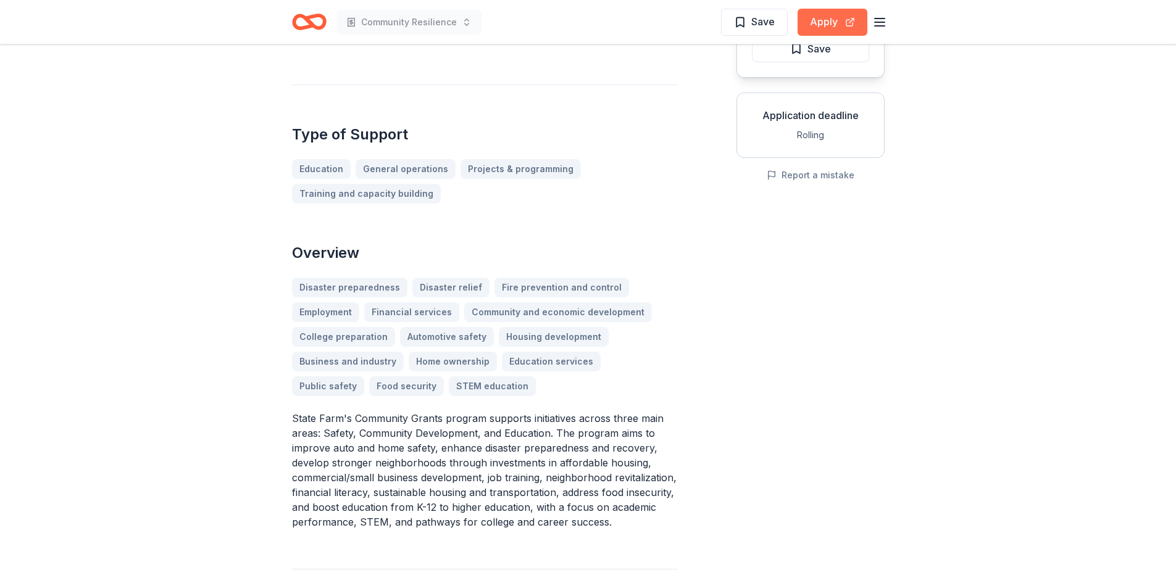
click at [800, 23] on button "Apply" at bounding box center [832, 22] width 70 height 27
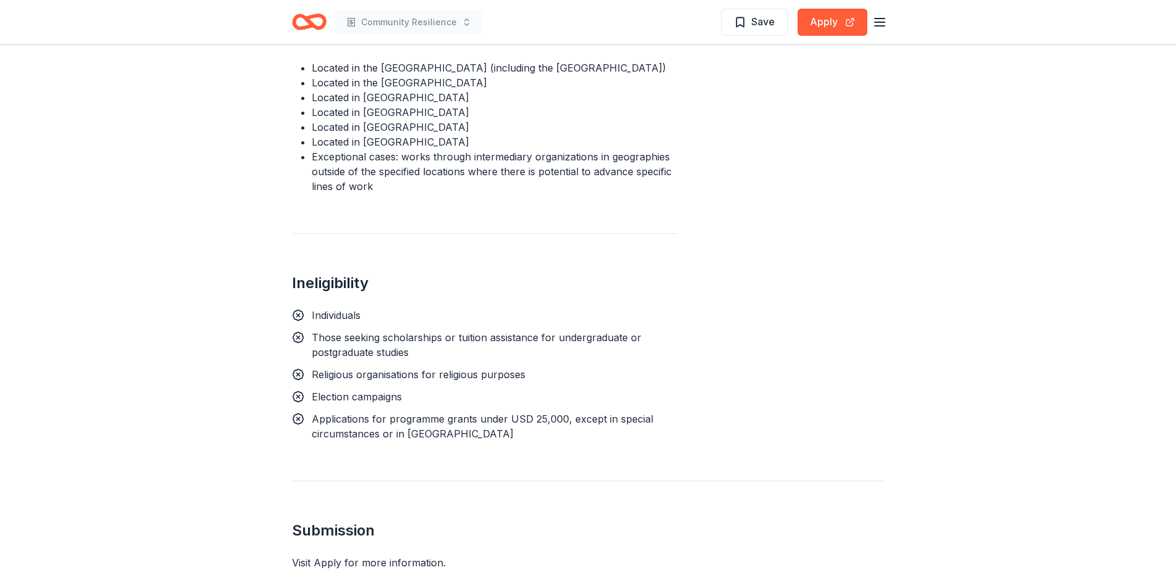
scroll to position [1358, 0]
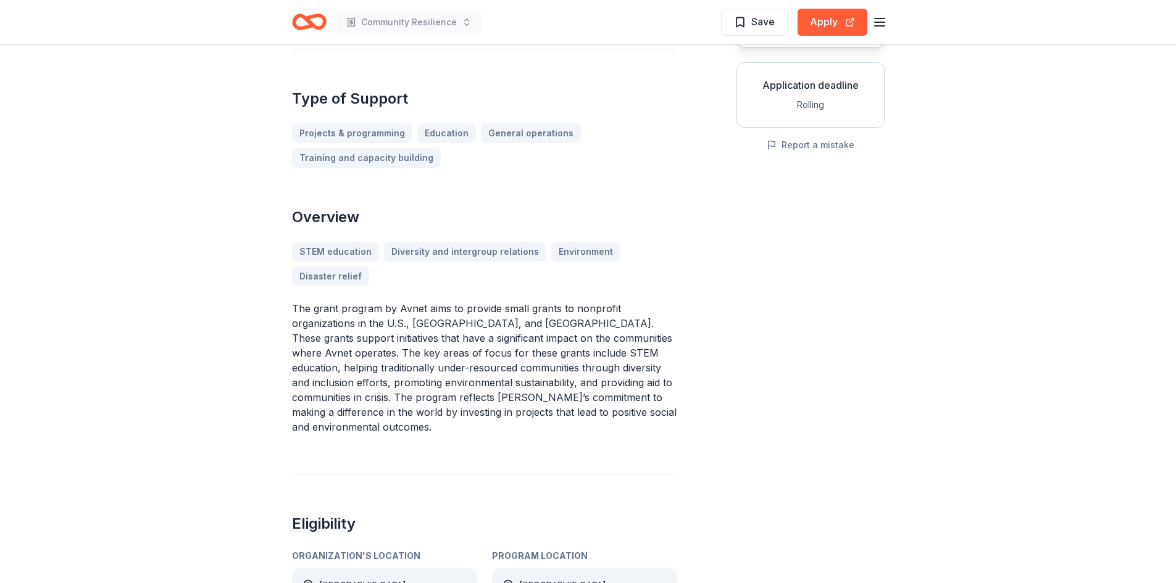
scroll to position [185, 0]
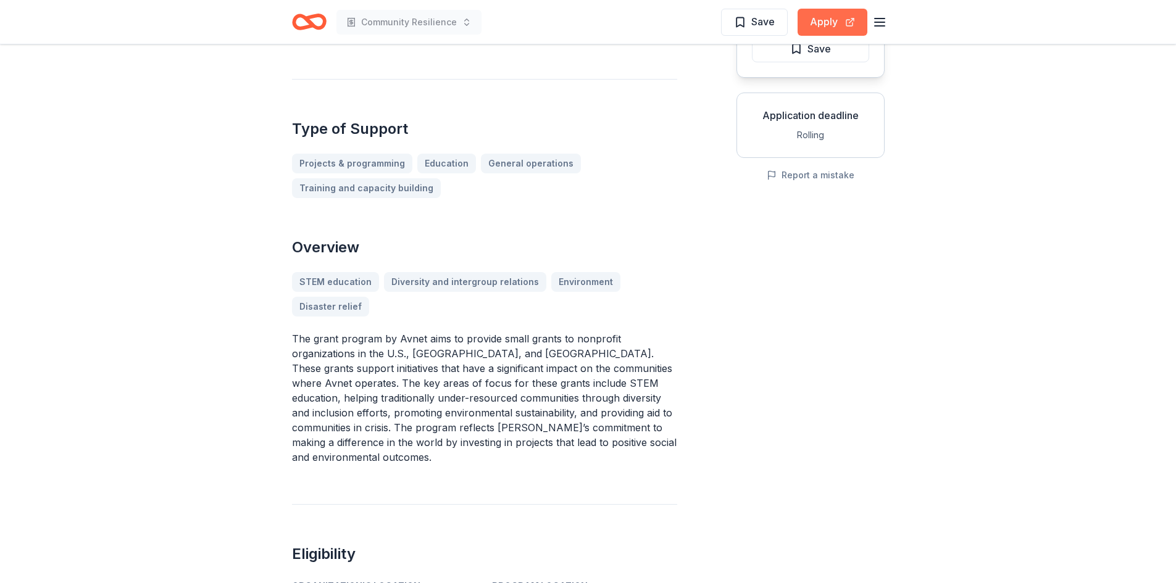
click at [825, 19] on button "Apply" at bounding box center [832, 22] width 70 height 27
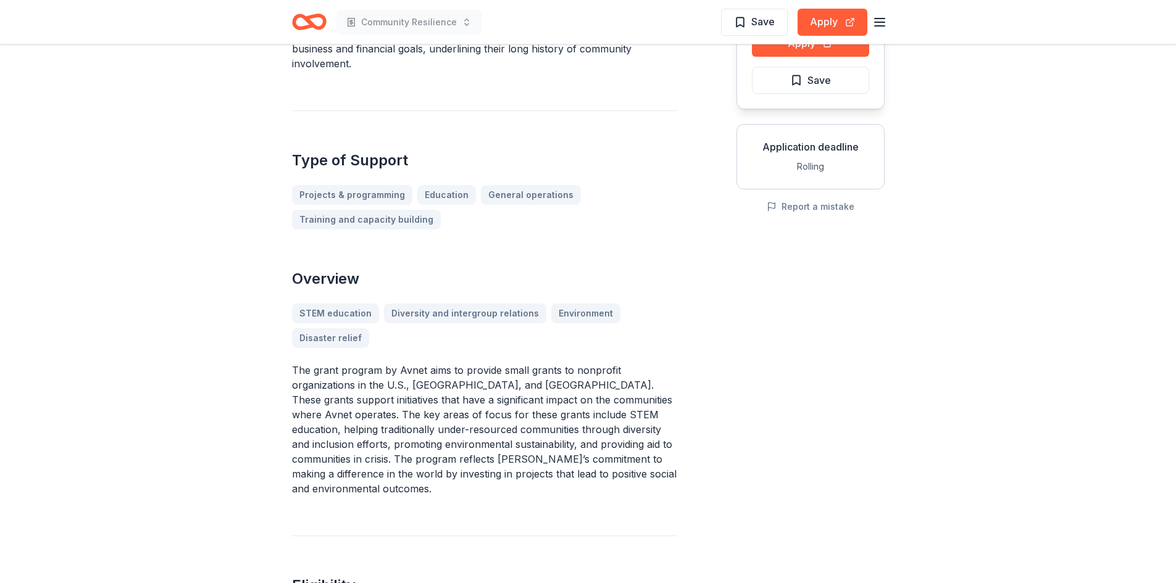
scroll to position [123, 0]
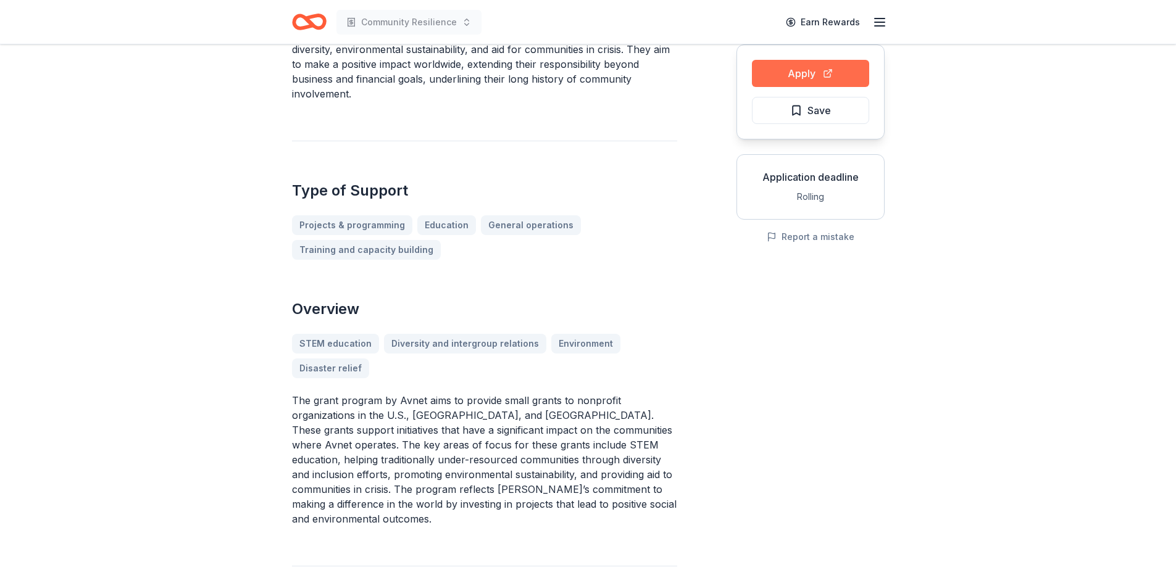
click at [791, 77] on button "Apply" at bounding box center [810, 73] width 117 height 27
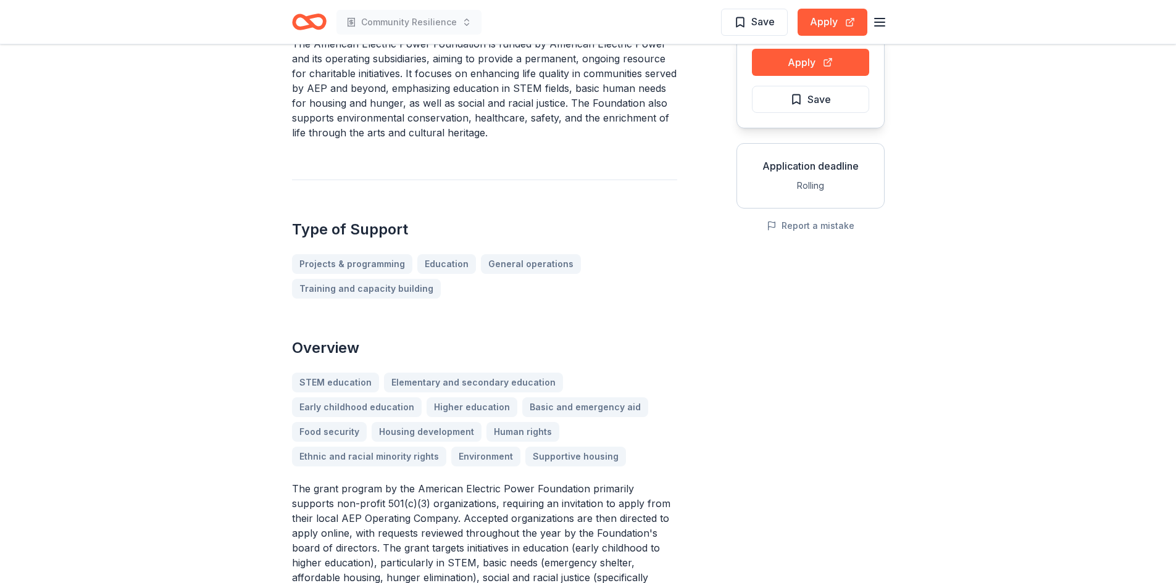
scroll to position [309, 0]
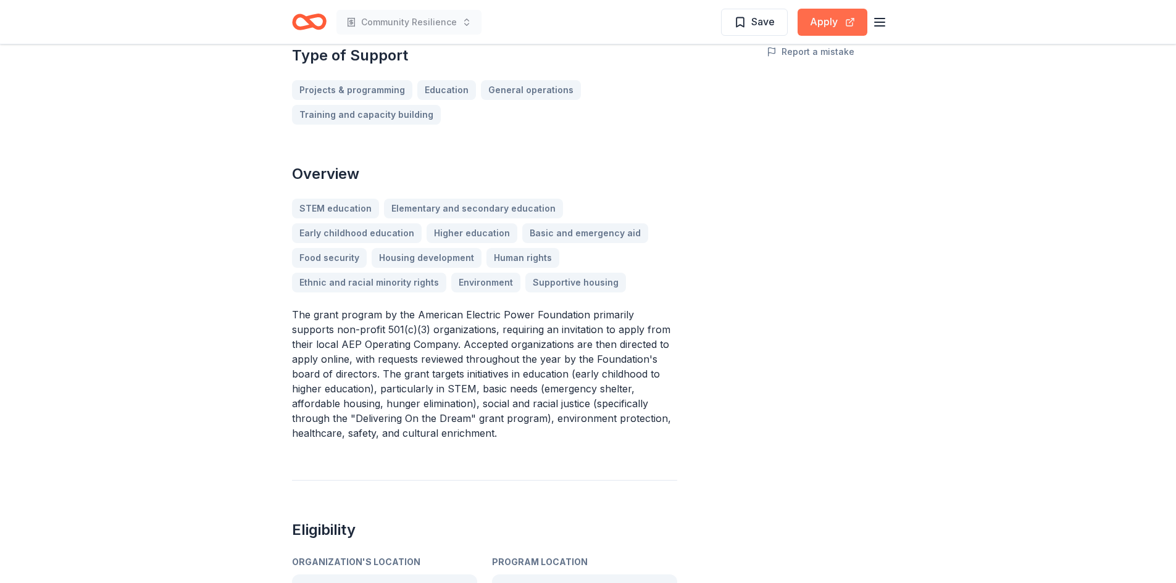
click at [824, 28] on button "Apply" at bounding box center [832, 22] width 70 height 27
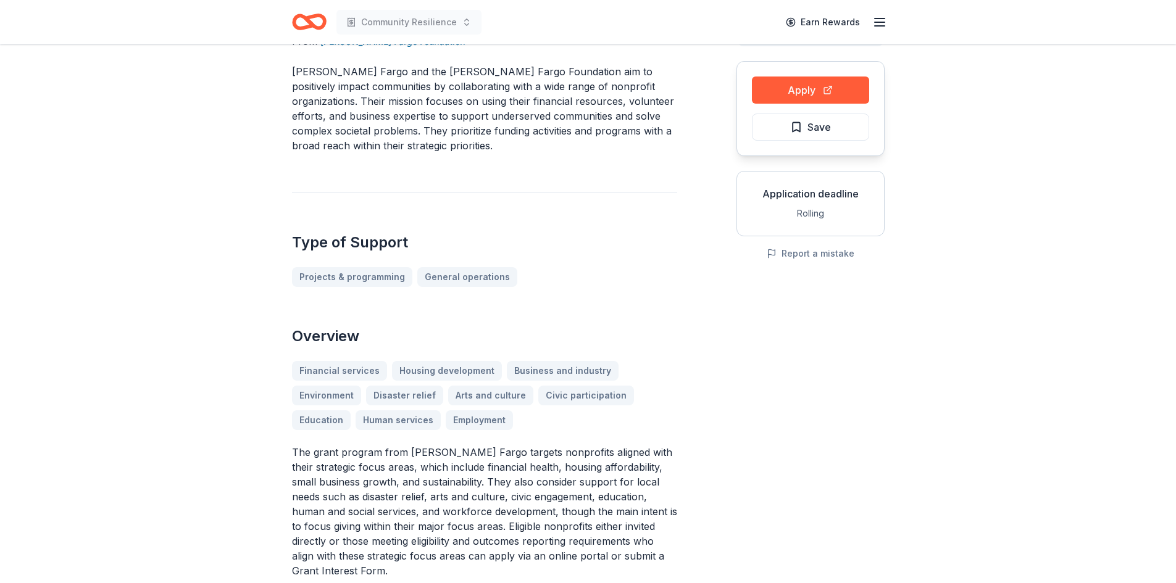
scroll to position [309, 0]
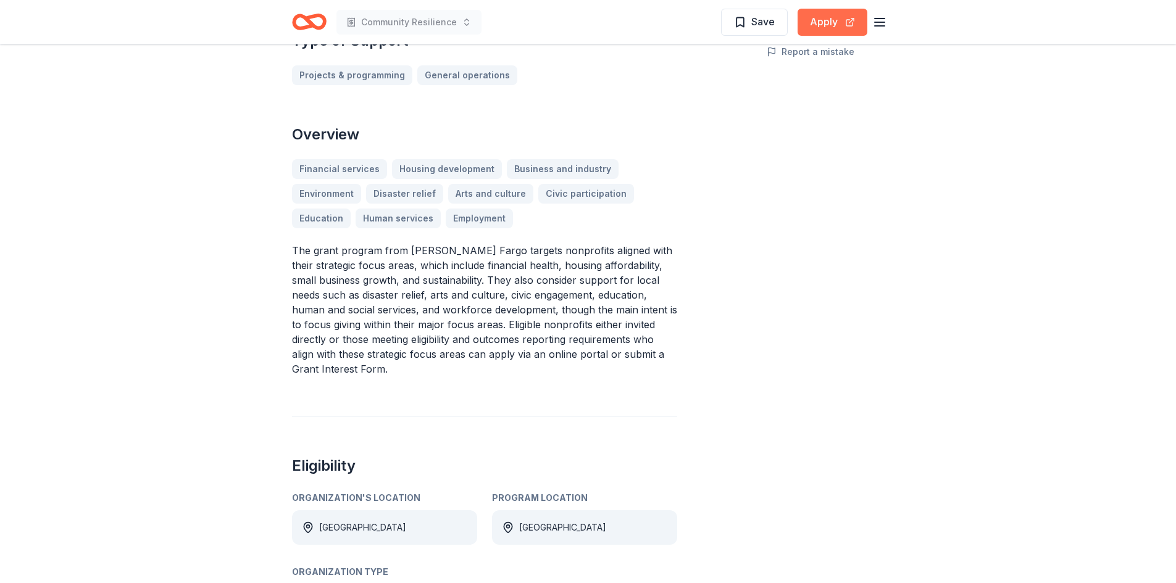
click at [808, 17] on button "Apply" at bounding box center [832, 22] width 70 height 27
